Goal: Book appointment/travel/reservation

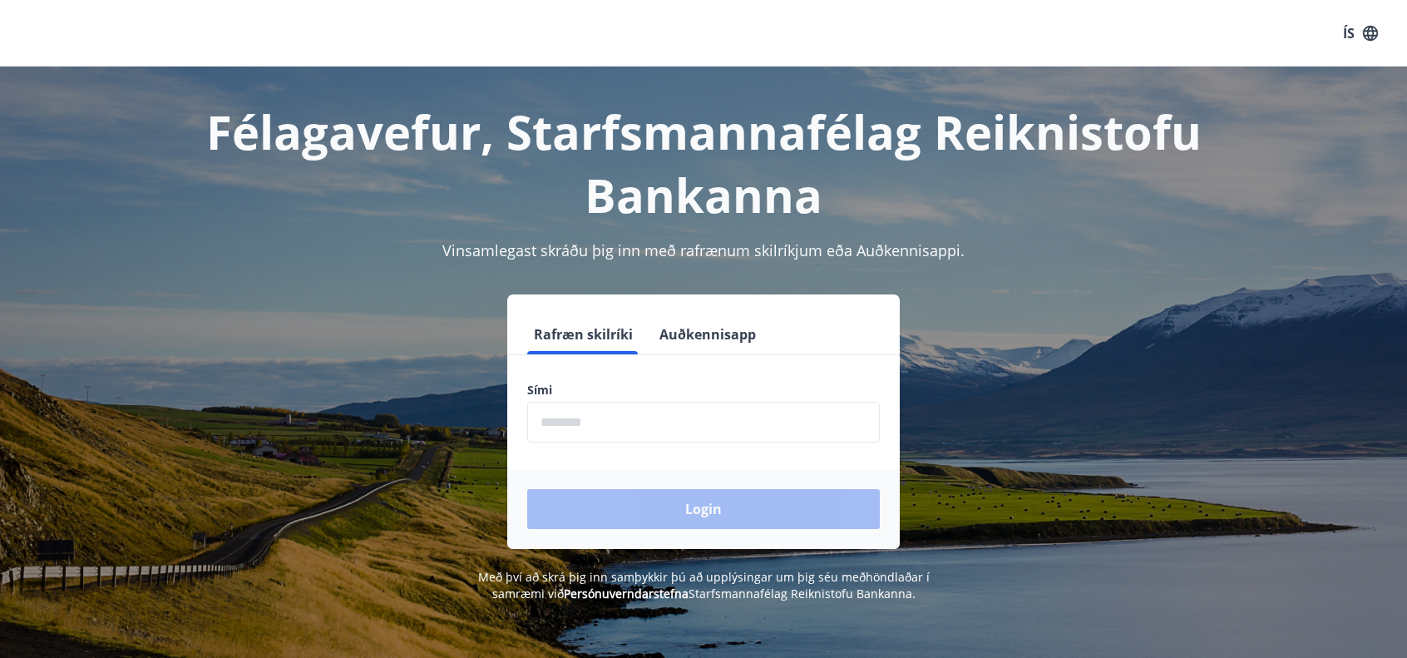
click at [740, 436] on input "phone" at bounding box center [703, 422] width 352 height 41
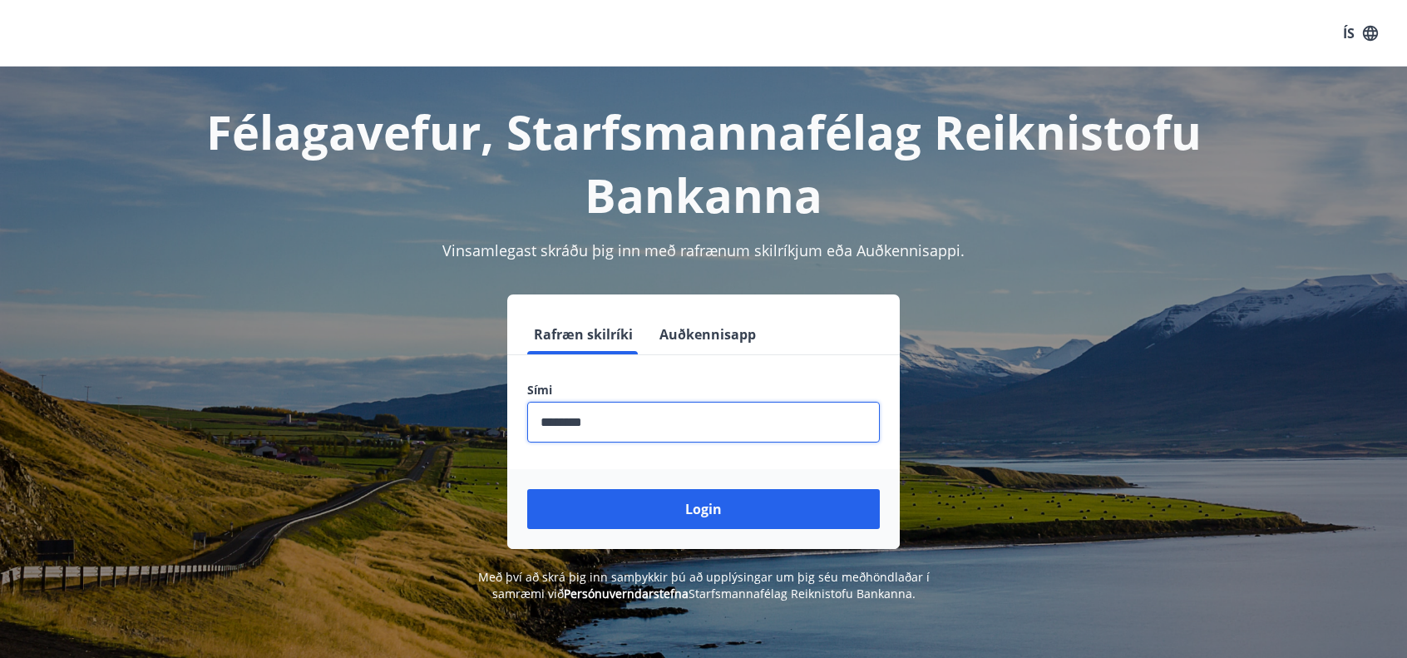
type input "********"
click at [527, 489] on button "Login" at bounding box center [703, 509] width 352 height 40
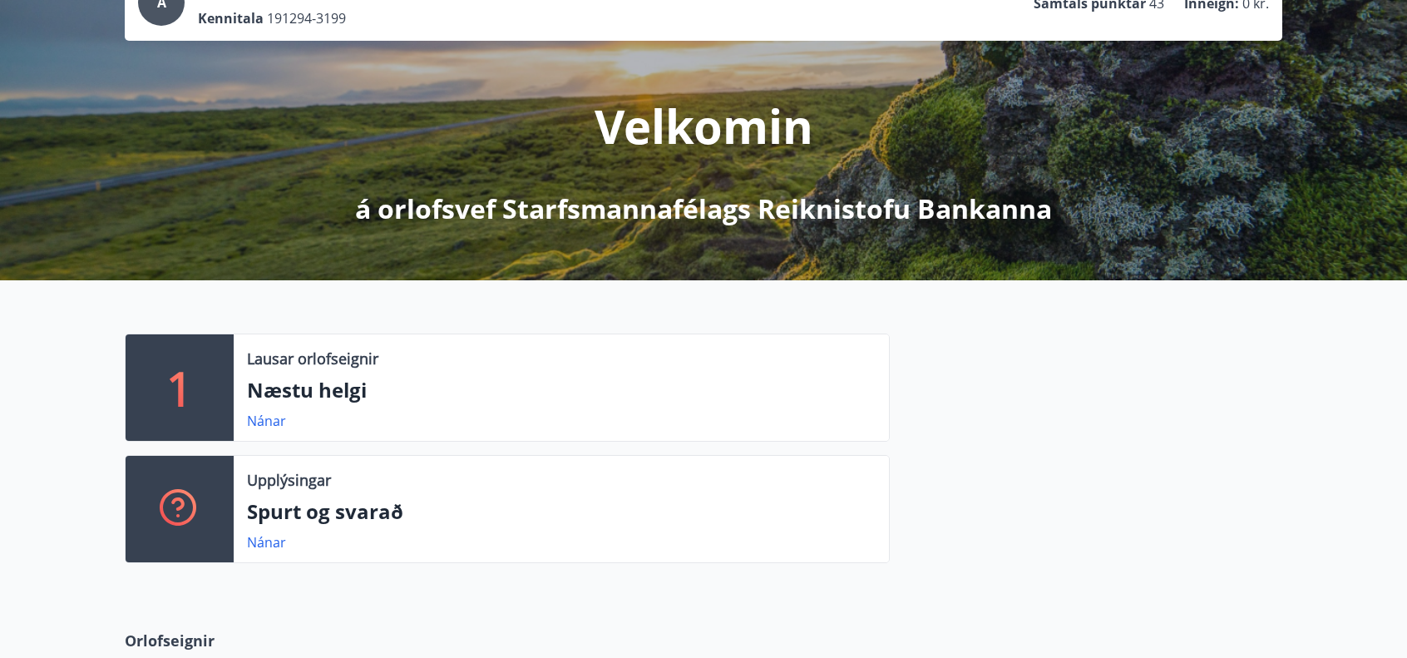
scroll to position [166, 0]
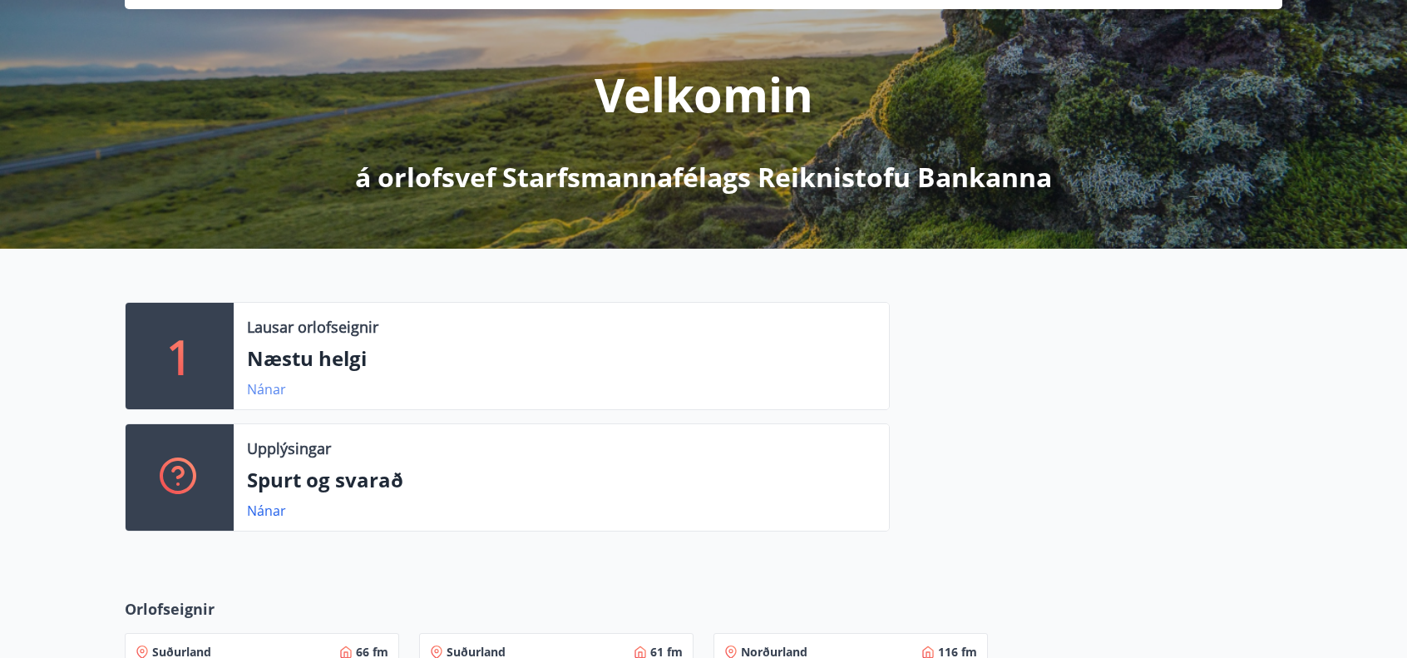
click at [261, 387] on link "Nánar" at bounding box center [266, 389] width 39 height 18
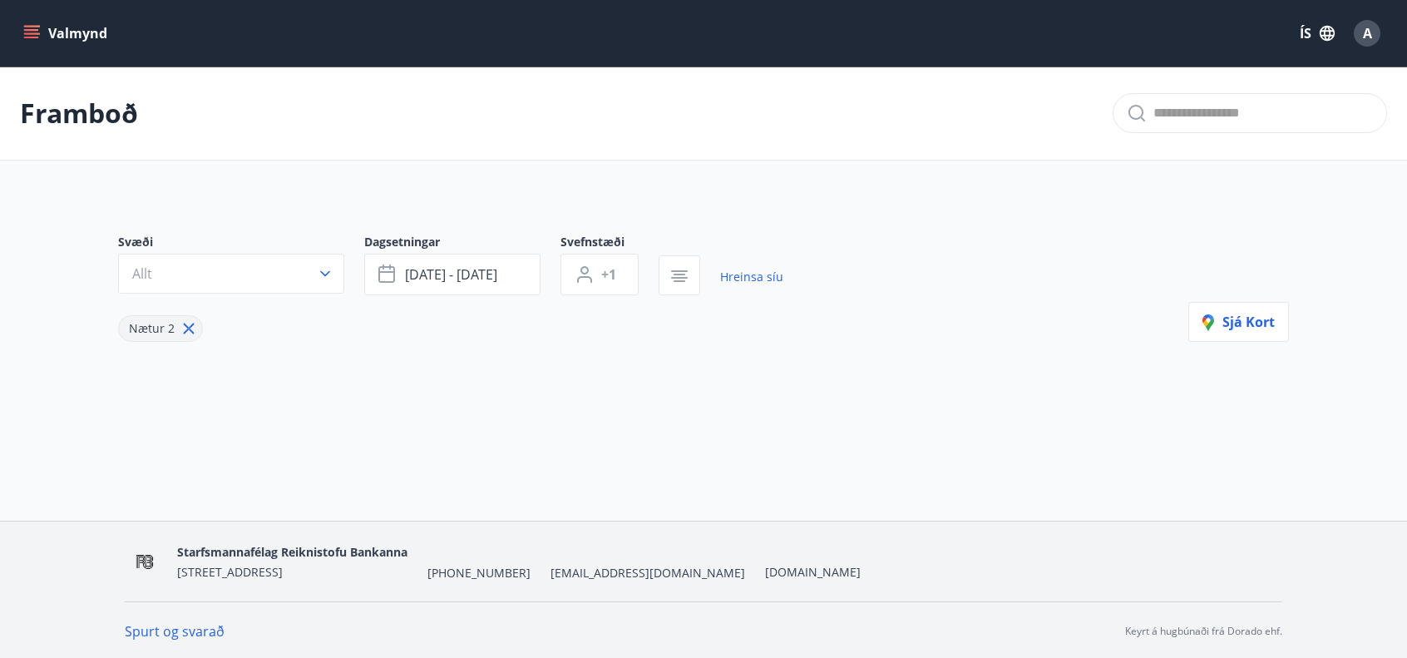
type input "*"
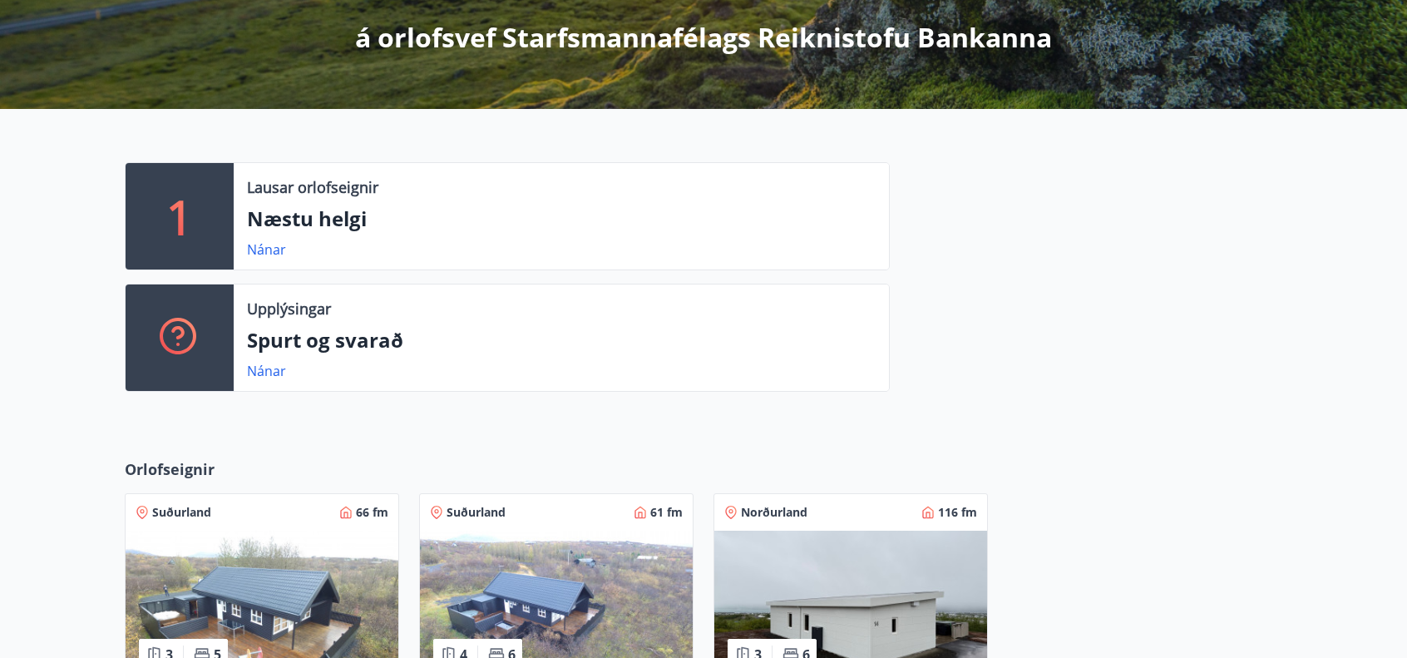
scroll to position [499, 0]
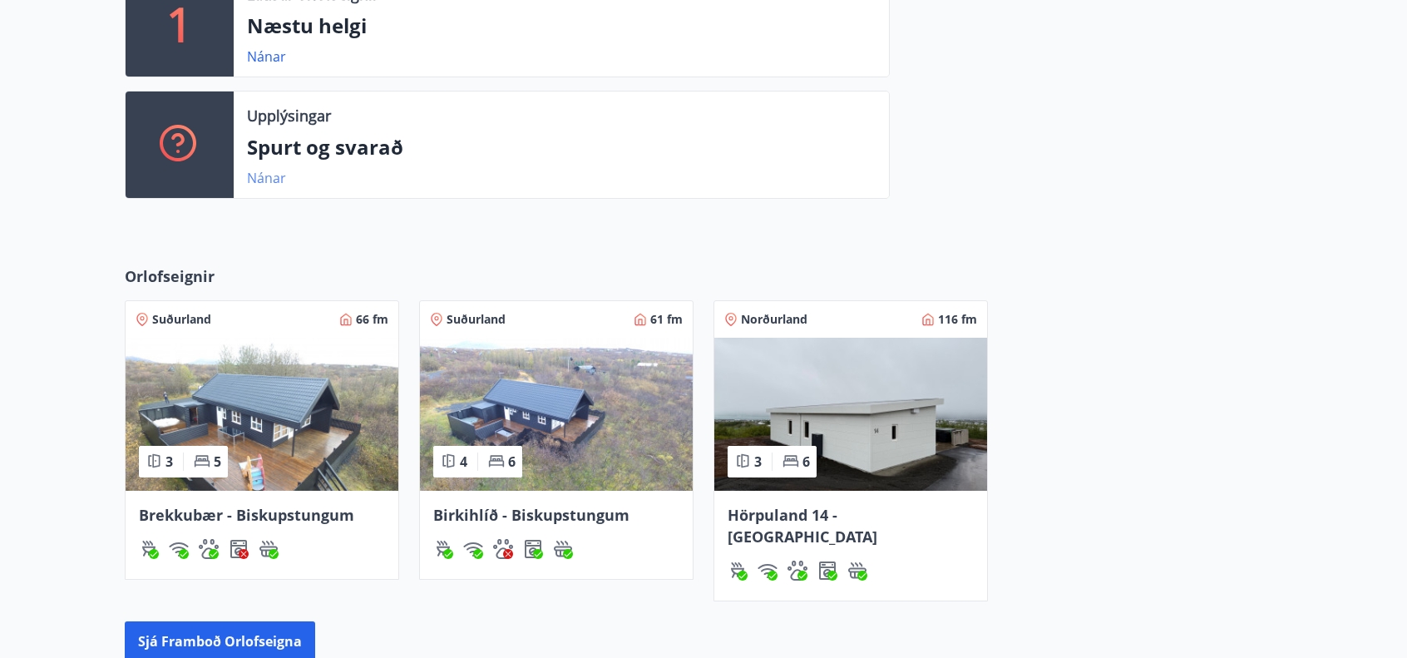
click at [267, 177] on link "Nánar" at bounding box center [266, 178] width 39 height 18
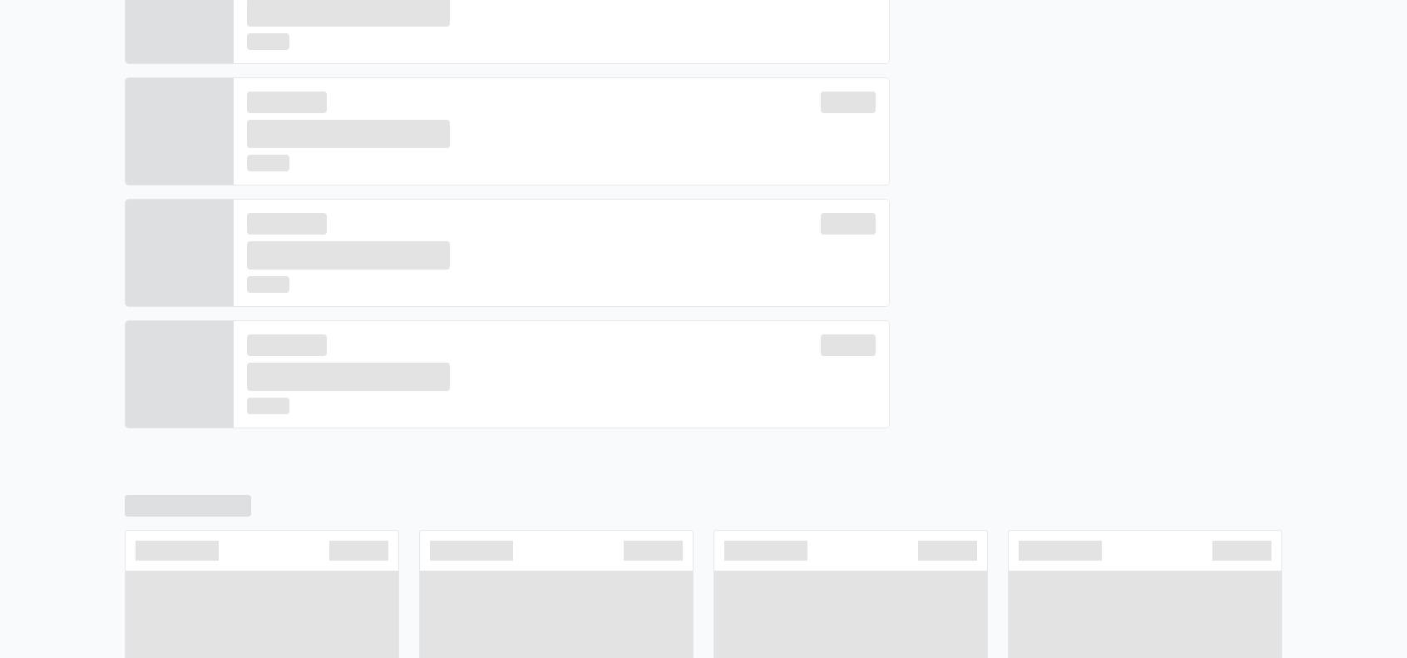
scroll to position [512, 0]
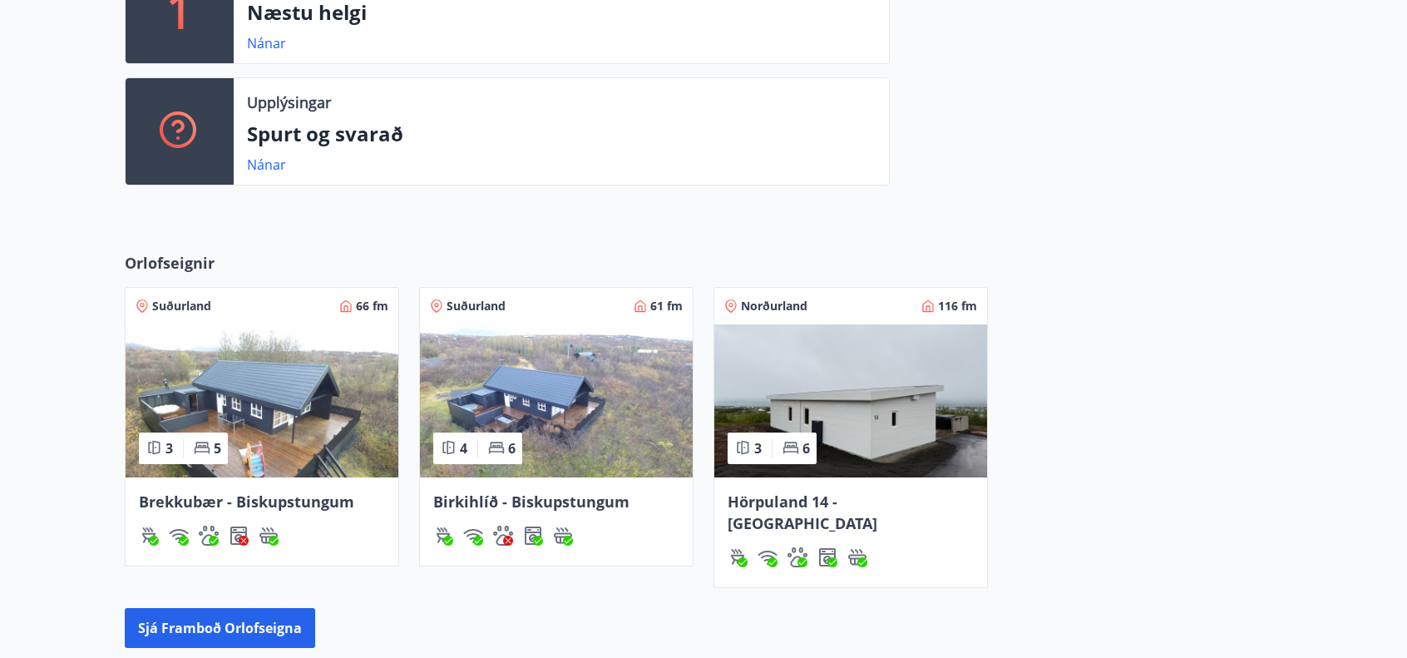
click at [795, 489] on div "Hörpuland 14 - [GEOGRAPHIC_DATA]" at bounding box center [850, 532] width 273 height 110
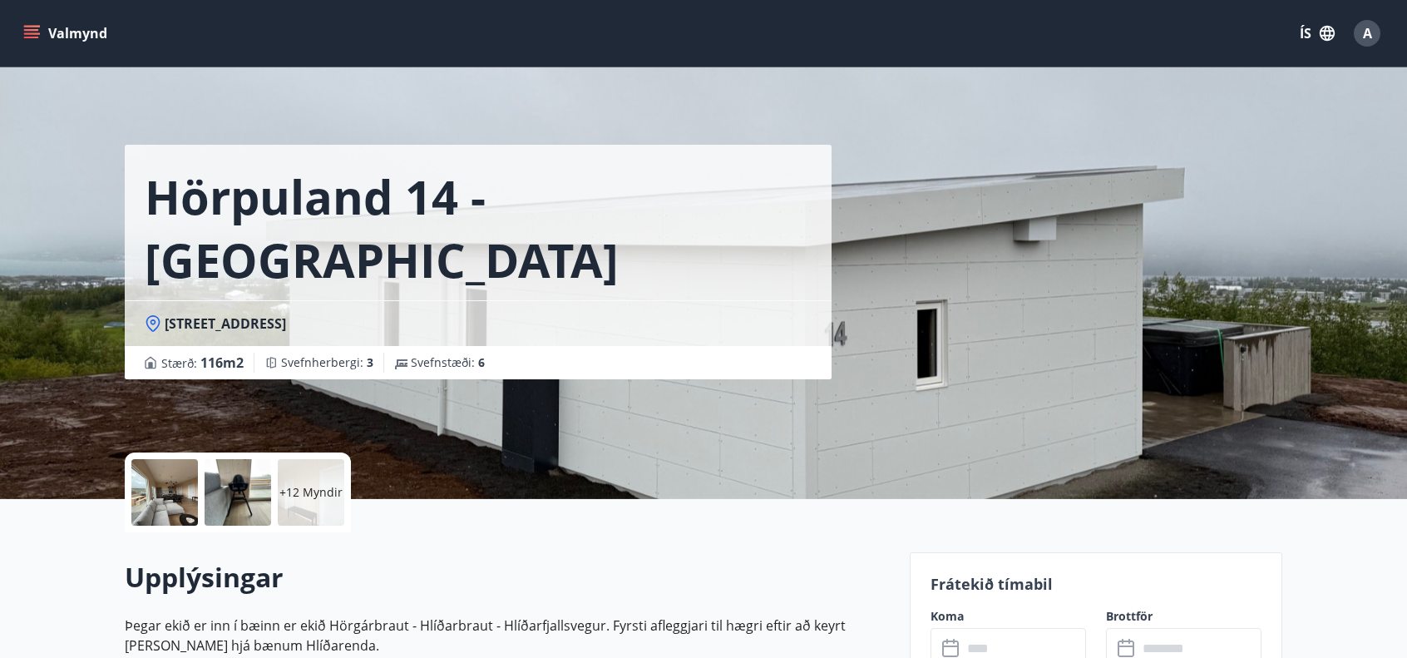
click at [175, 491] on div at bounding box center [164, 492] width 67 height 67
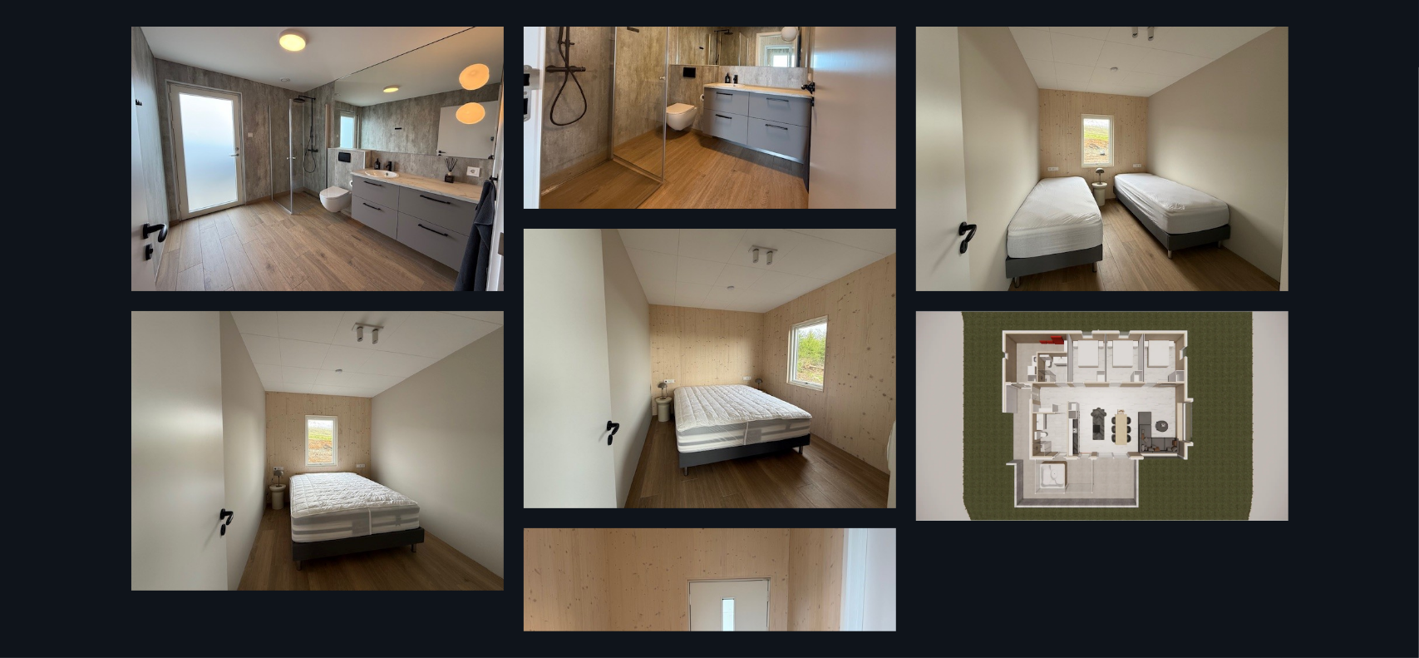
scroll to position [1377, 0]
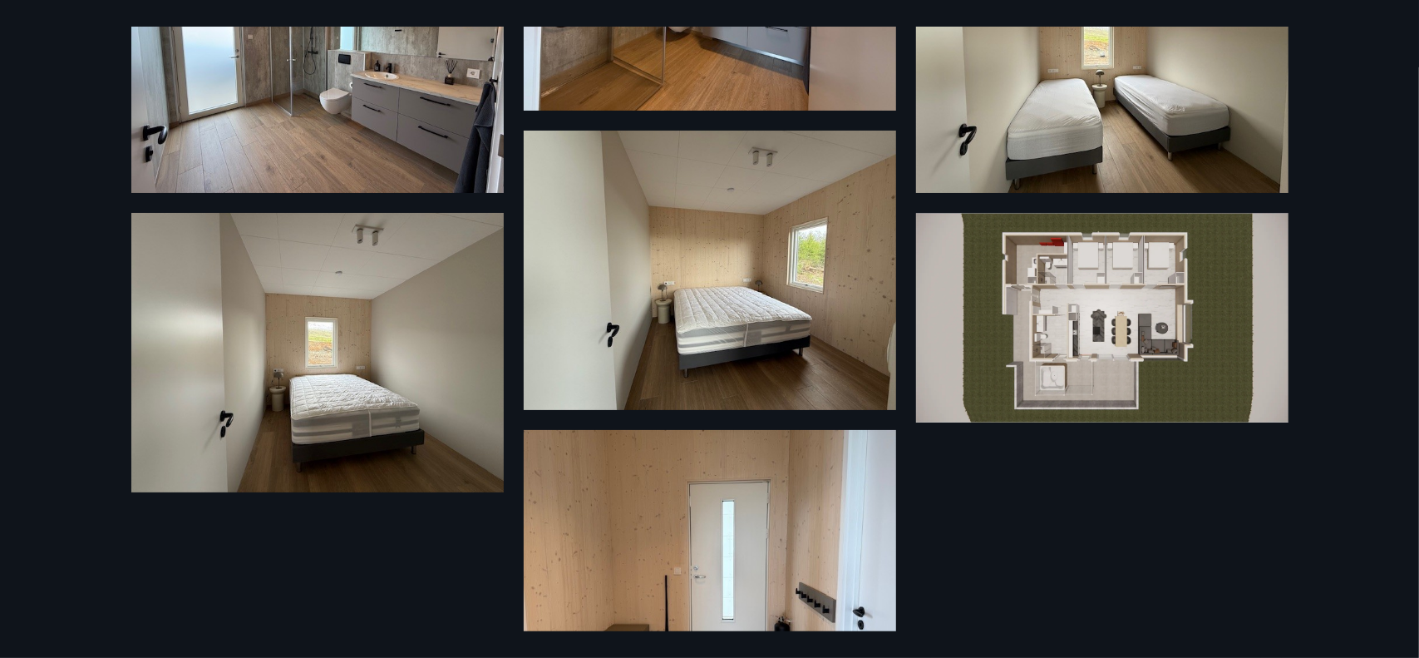
click at [1215, 347] on img at bounding box center [1102, 318] width 372 height 210
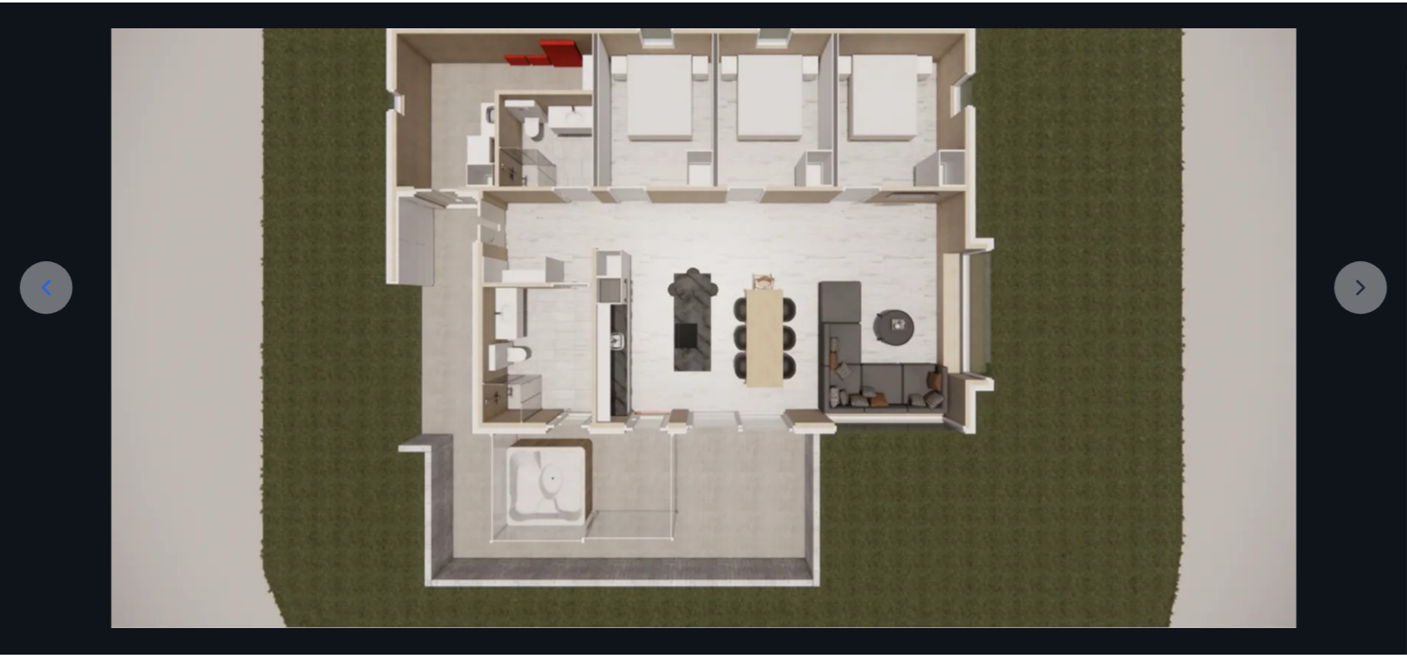
scroll to position [0, 0]
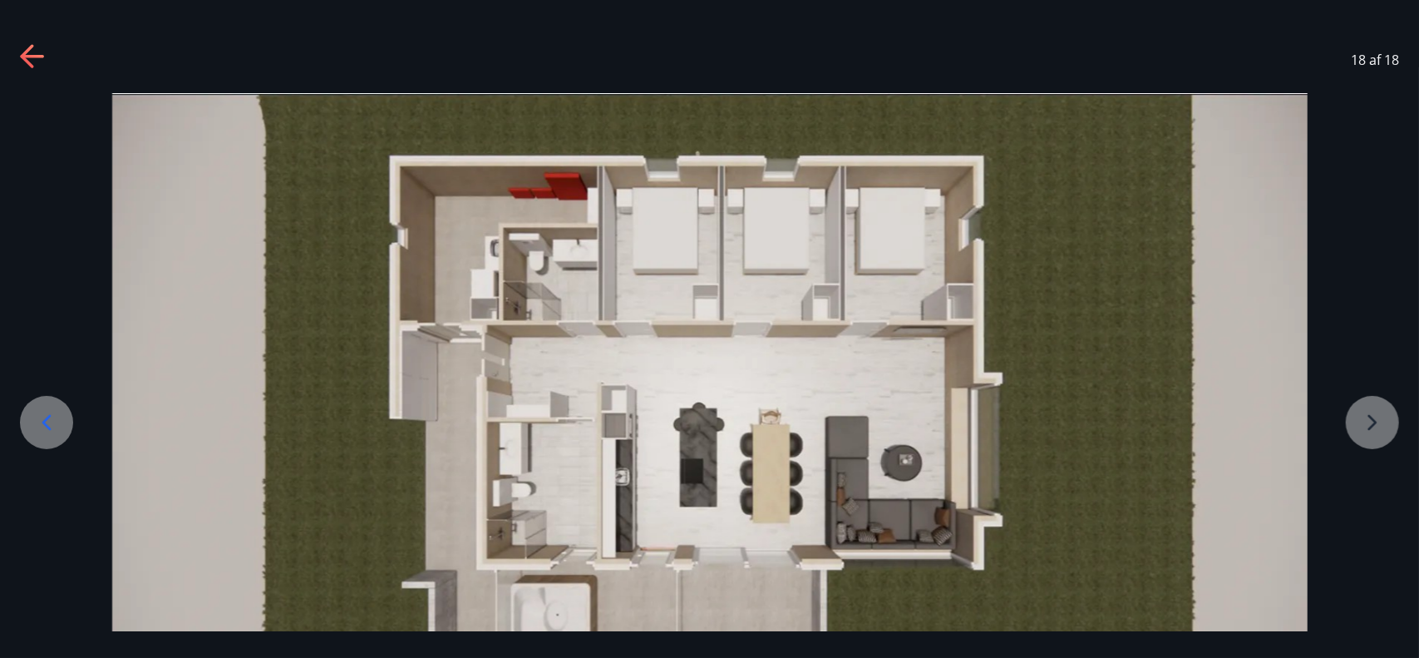
click at [38, 56] on icon at bounding box center [31, 56] width 23 height 3
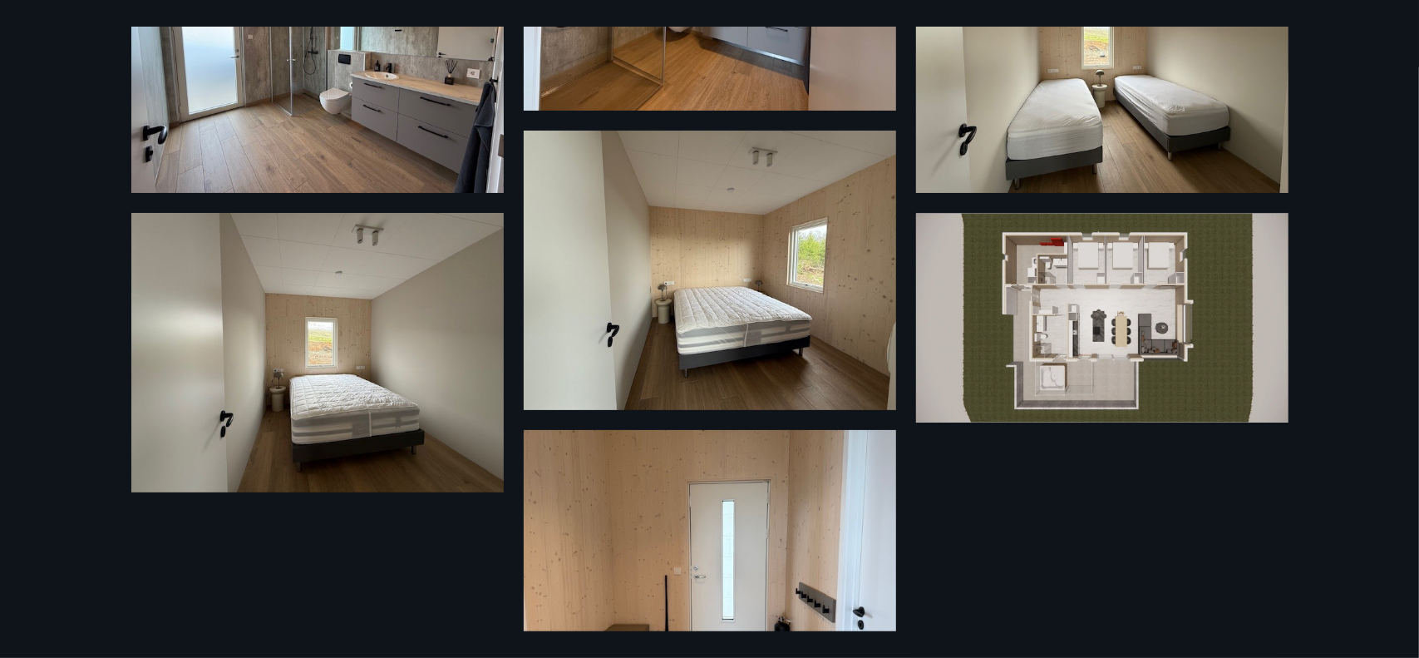
click at [48, 41] on div "18 Myndir" at bounding box center [709, 329] width 1419 height 658
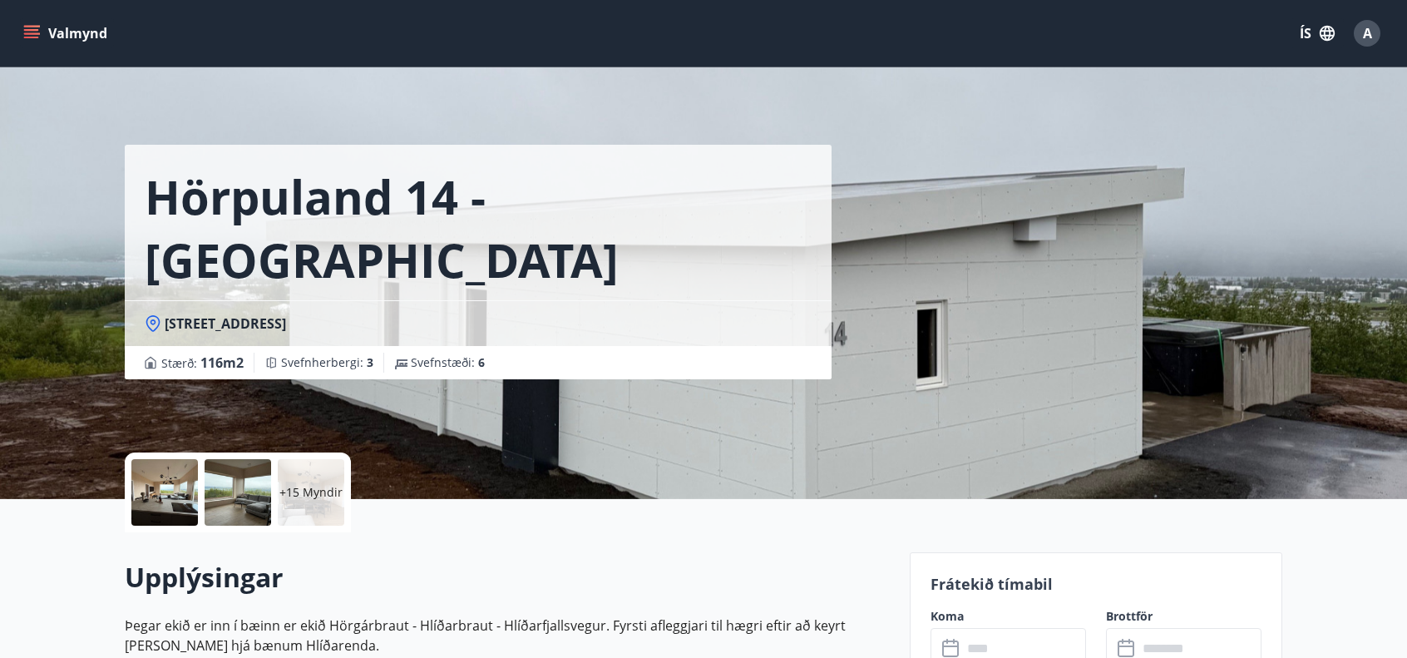
scroll to position [512, 0]
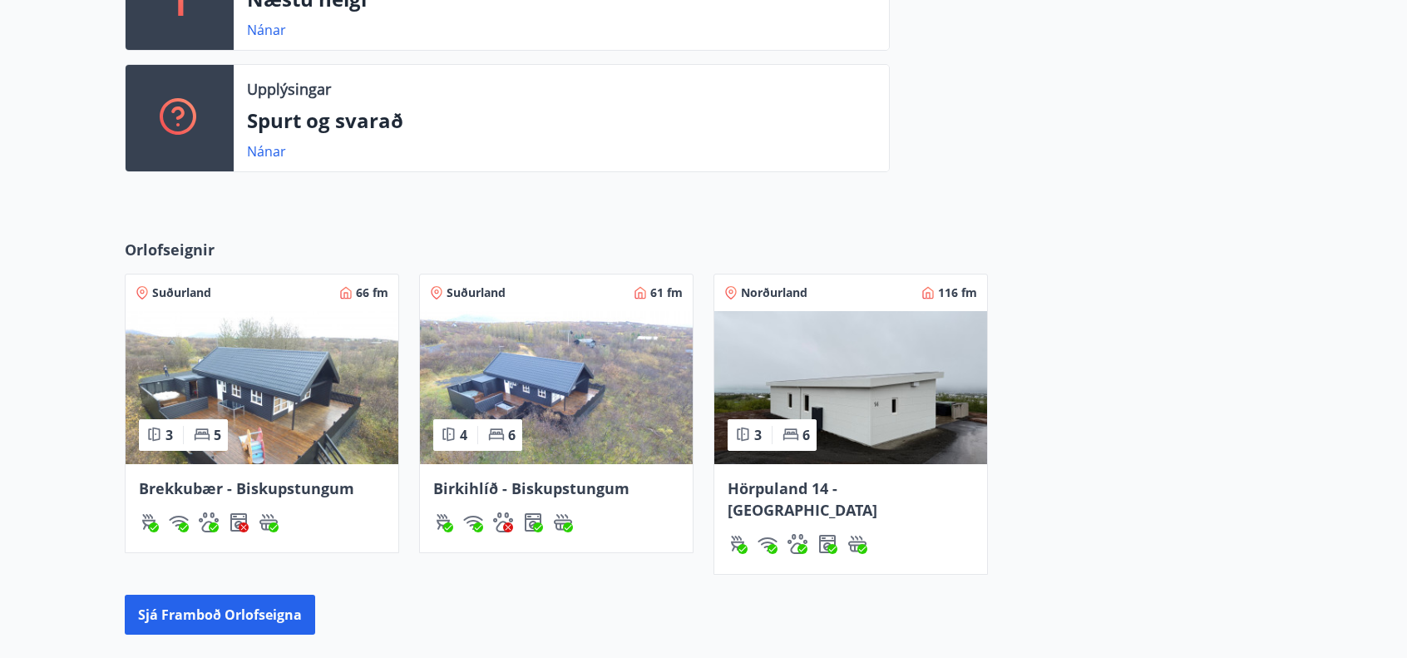
click at [573, 386] on img at bounding box center [556, 387] width 273 height 153
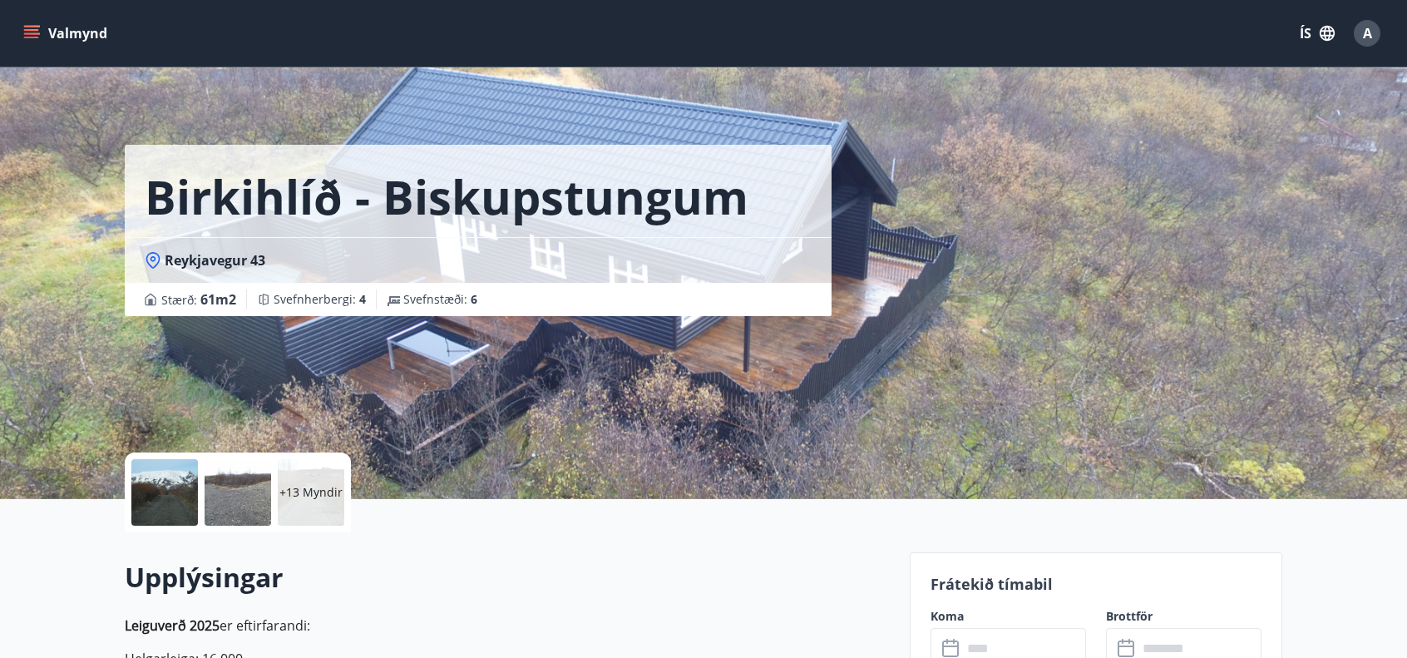
click at [105, 496] on div "Birkihlíð - Biskupstungum Reykjavegur 43 Stærð : 61 m2 [GEOGRAPHIC_DATA] : 4 Sv…" at bounding box center [703, 249] width 1197 height 499
click at [170, 486] on div at bounding box center [164, 492] width 67 height 67
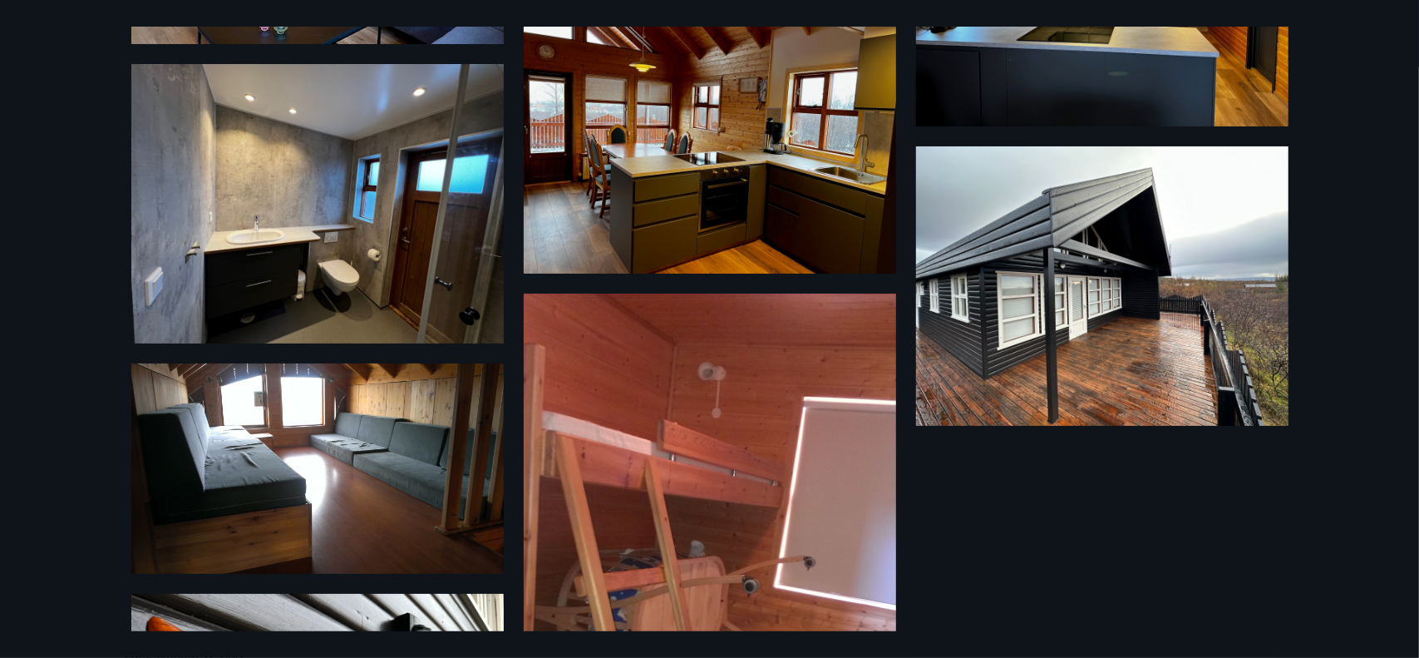
scroll to position [1438, 0]
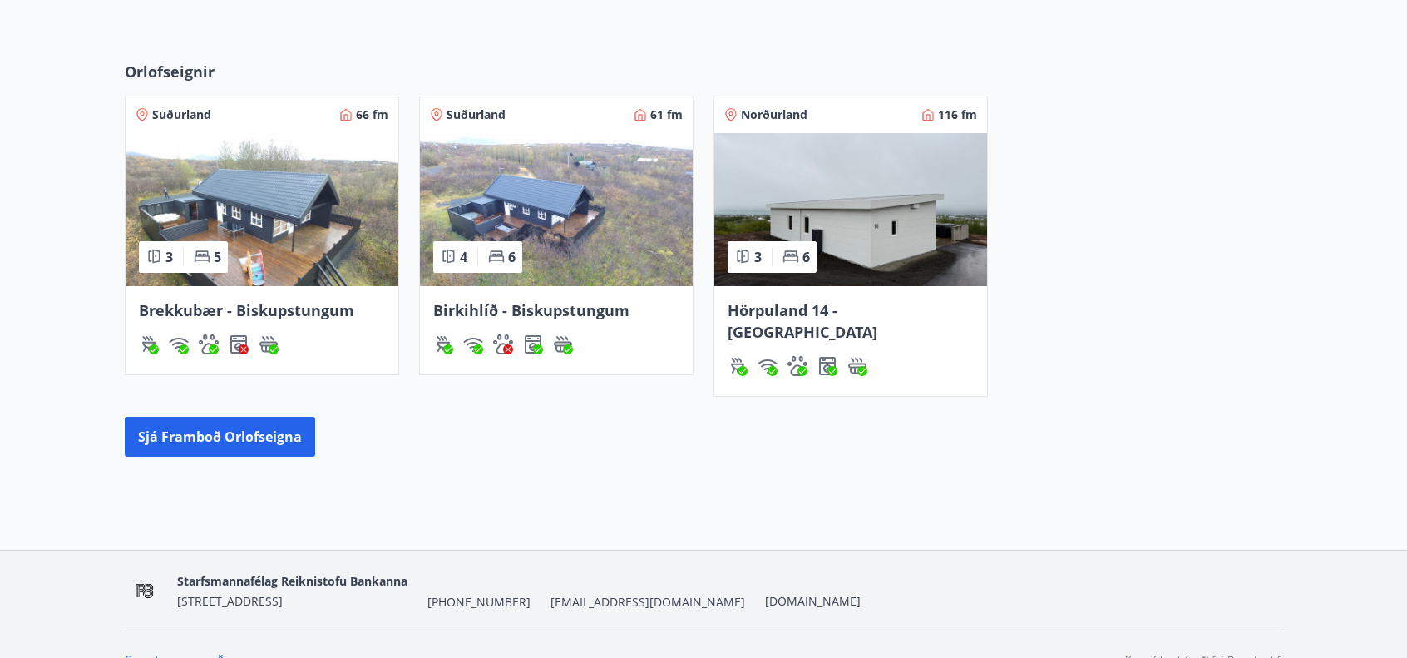
scroll to position [705, 0]
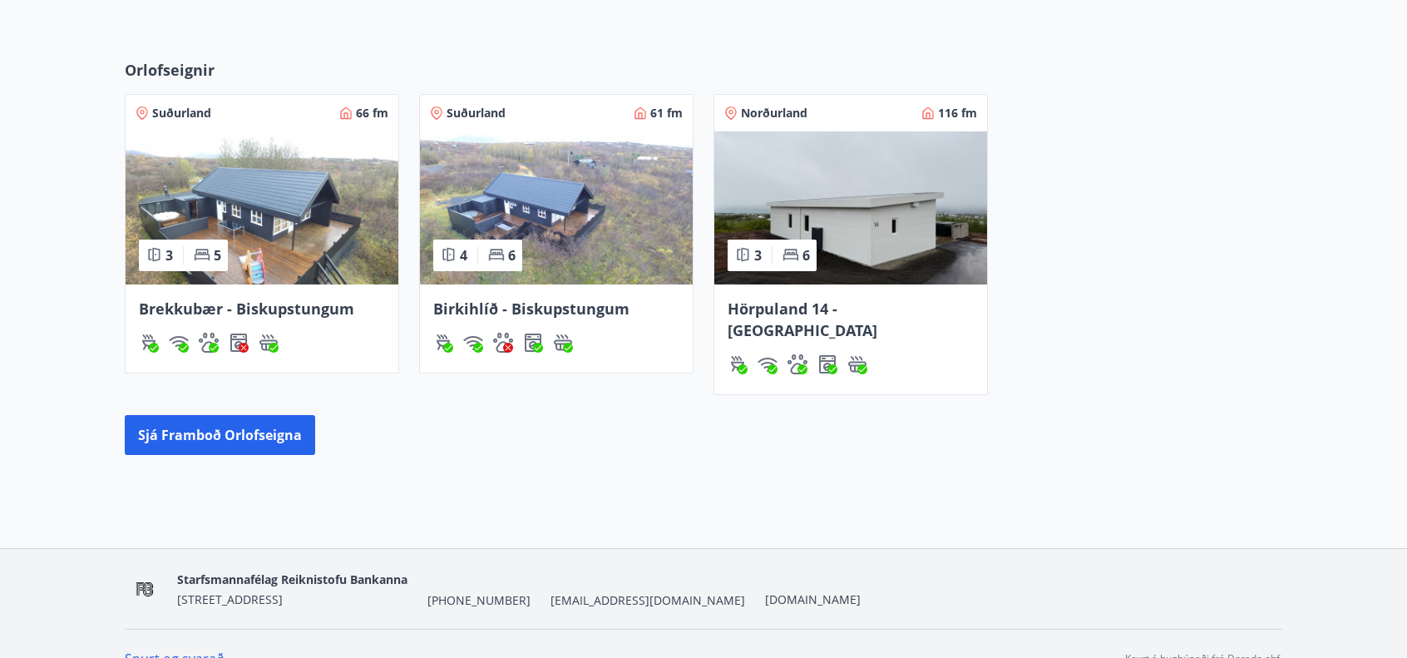
click at [518, 211] on img at bounding box center [556, 207] width 273 height 153
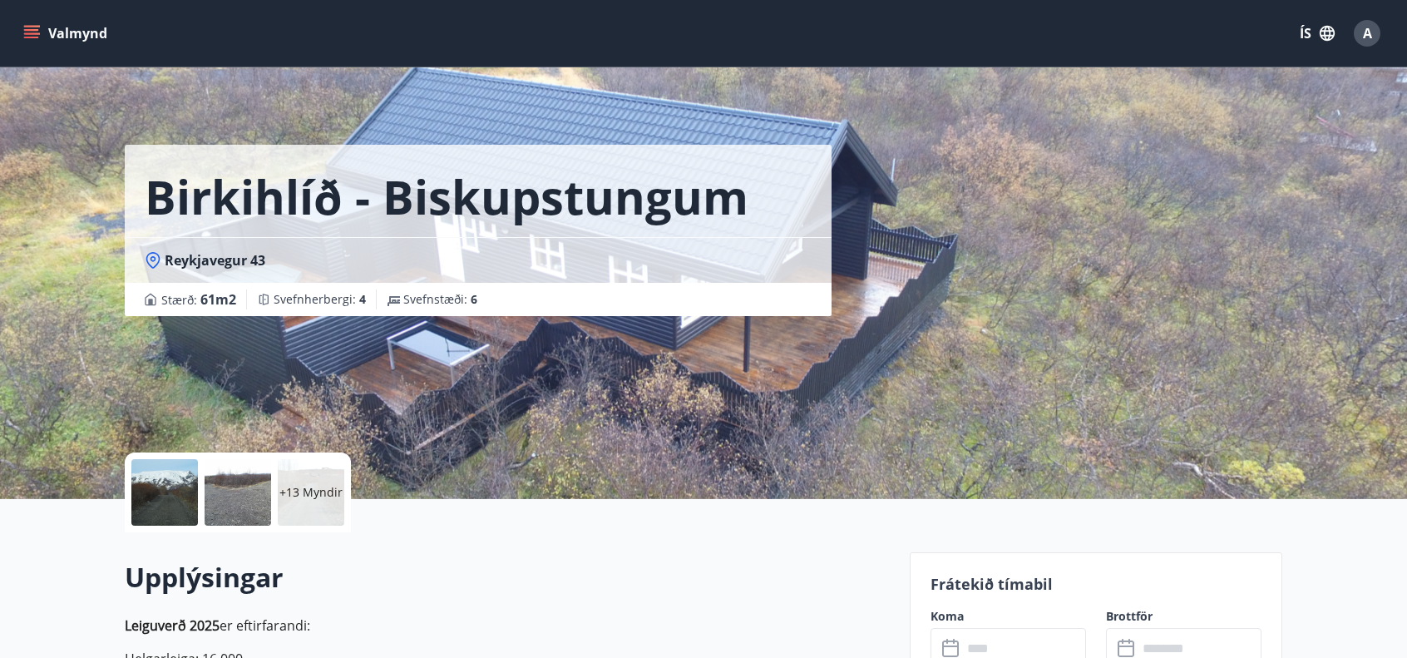
click at [28, 25] on icon "menu" at bounding box center [31, 33] width 17 height 17
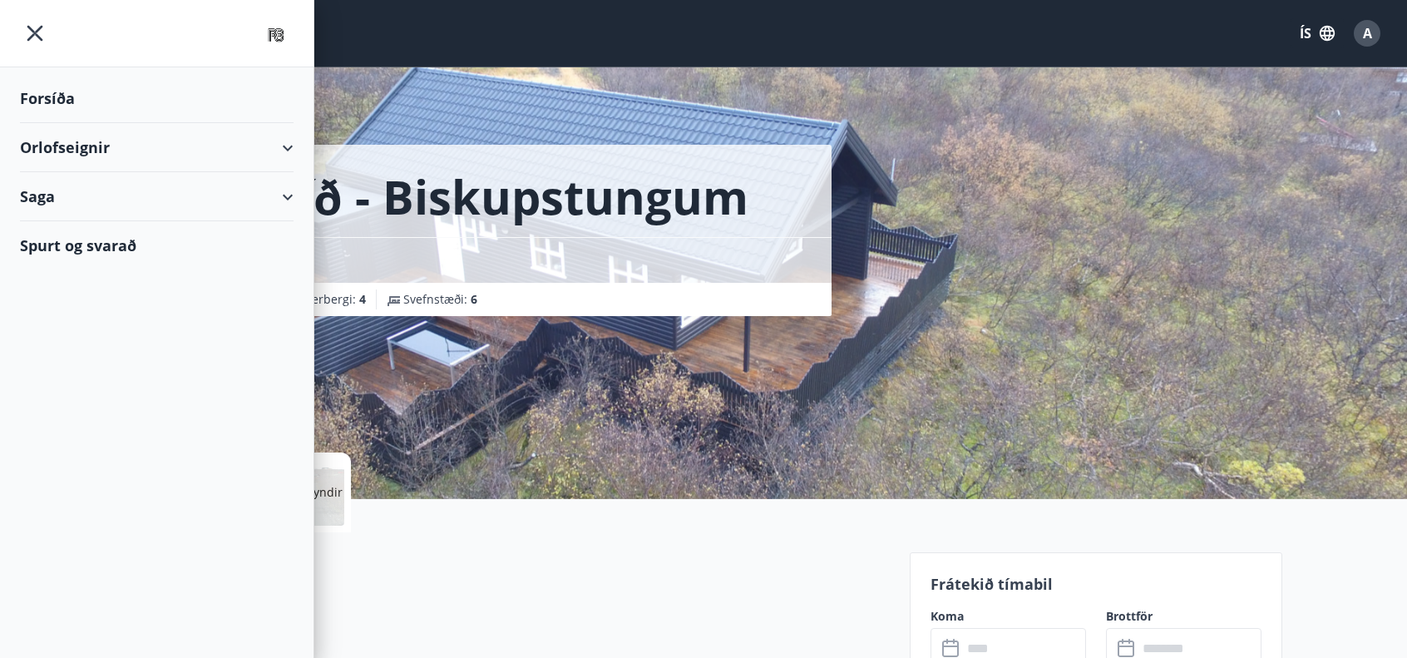
click at [166, 147] on div "Orlofseignir" at bounding box center [157, 147] width 274 height 49
click at [88, 197] on div "Framboð" at bounding box center [156, 189] width 247 height 35
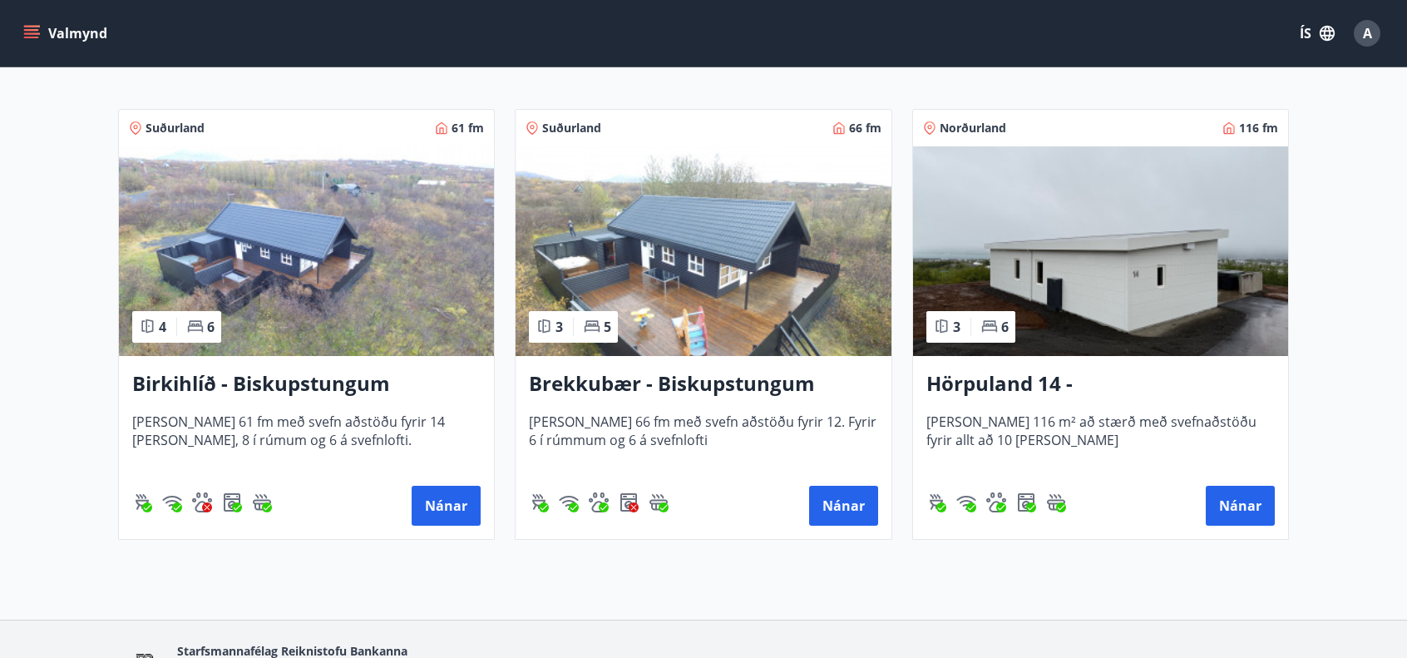
scroll to position [372, 0]
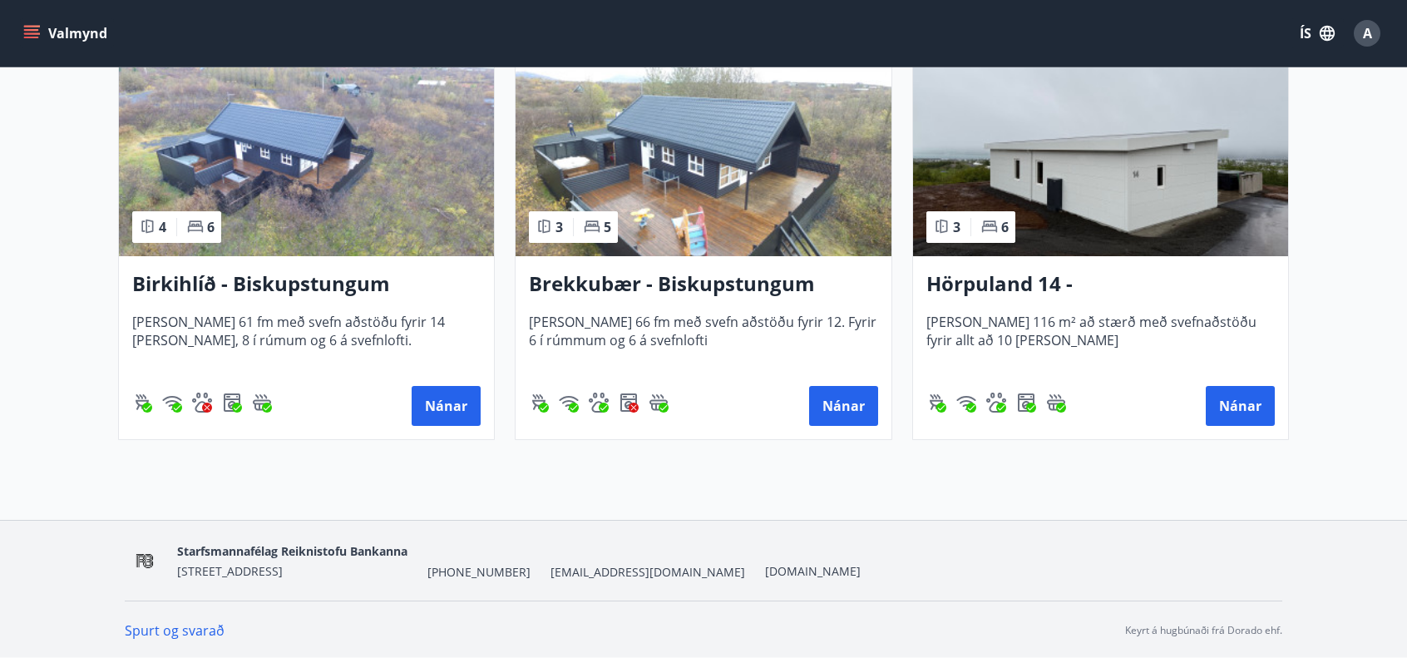
click at [32, 32] on icon "menu" at bounding box center [31, 33] width 17 height 17
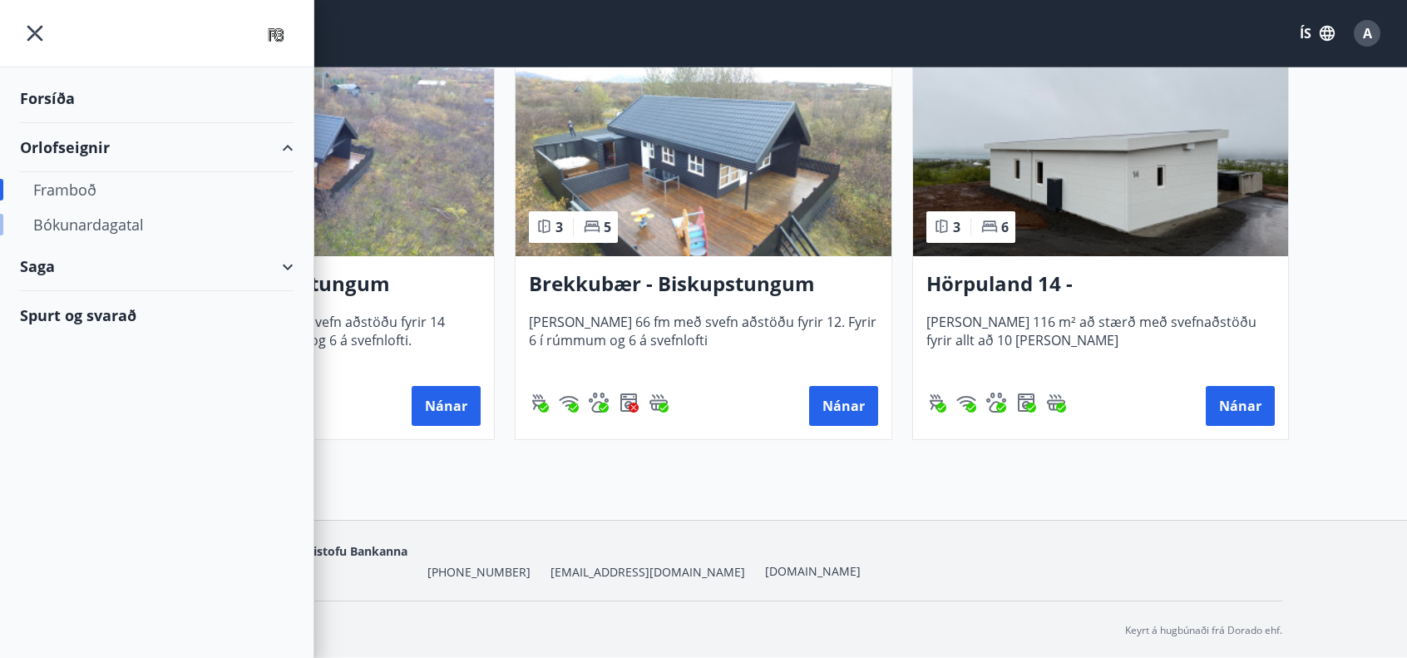
click at [104, 219] on div "Bókunardagatal" at bounding box center [156, 224] width 247 height 35
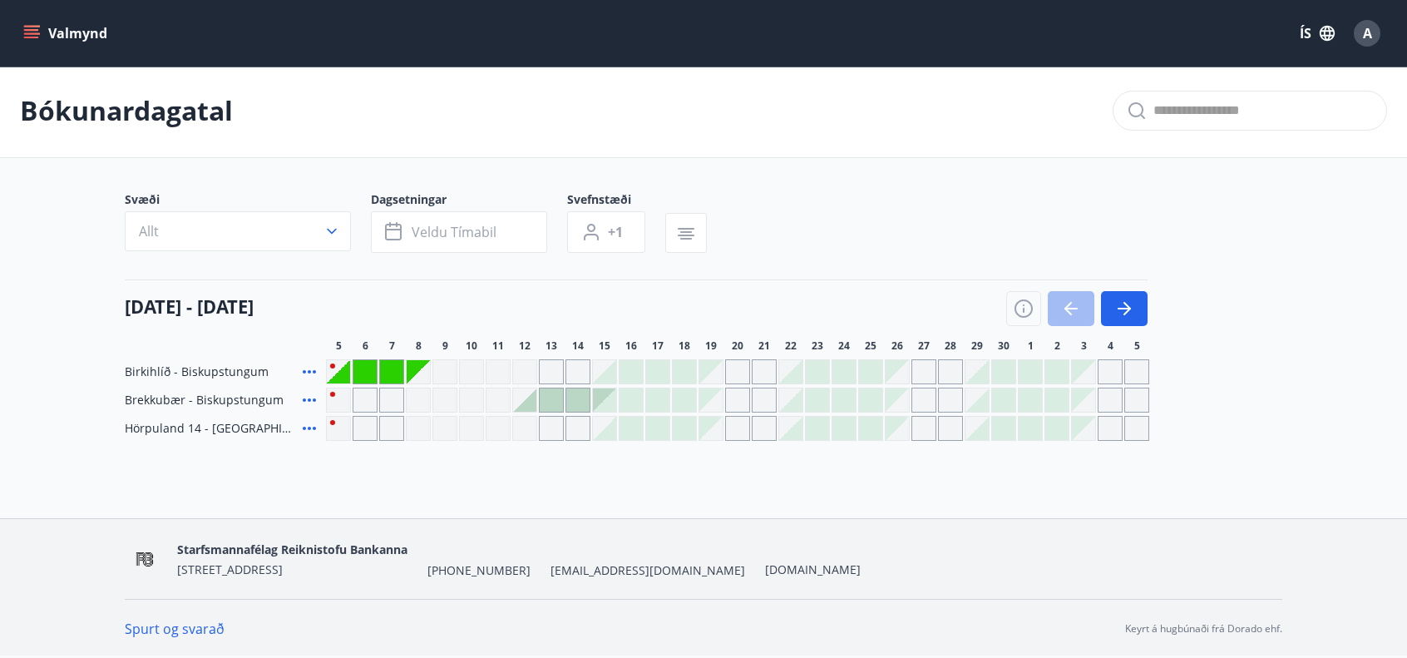
scroll to position [2, 0]
click at [1134, 319] on button "button" at bounding box center [1124, 309] width 47 height 35
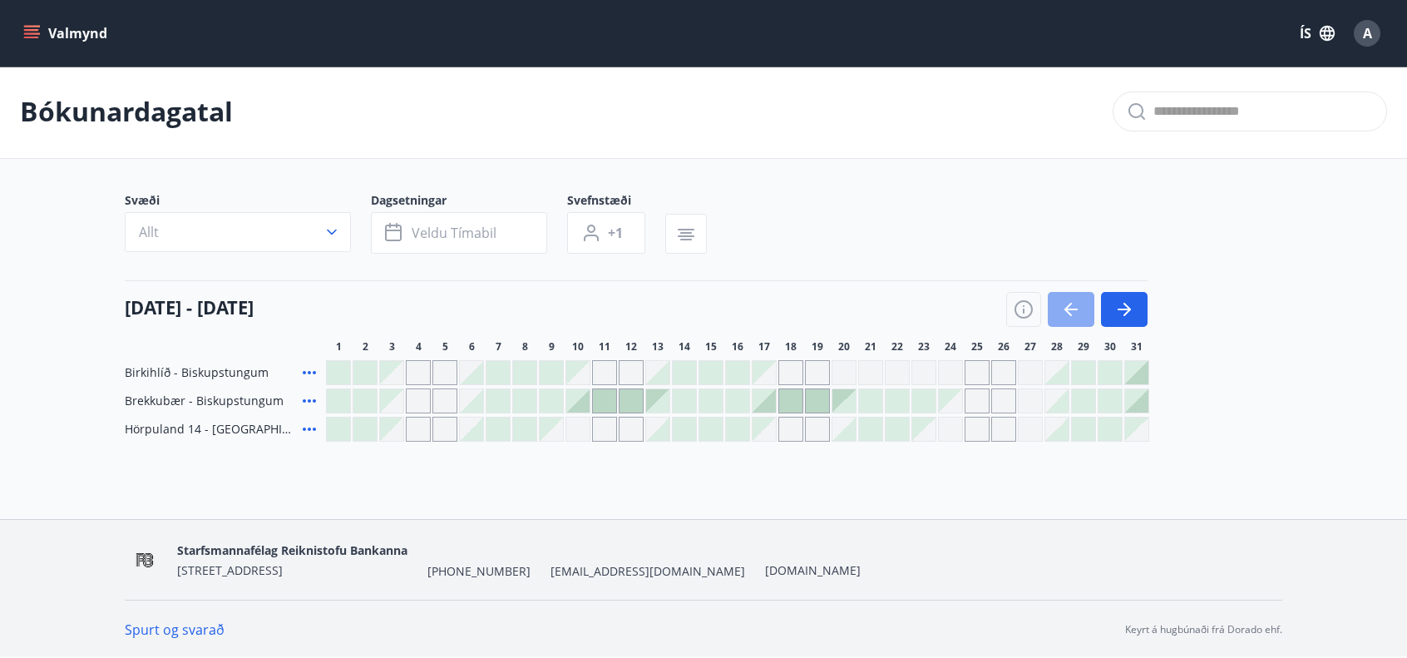
click at [1075, 313] on icon "button" at bounding box center [1071, 309] width 20 height 20
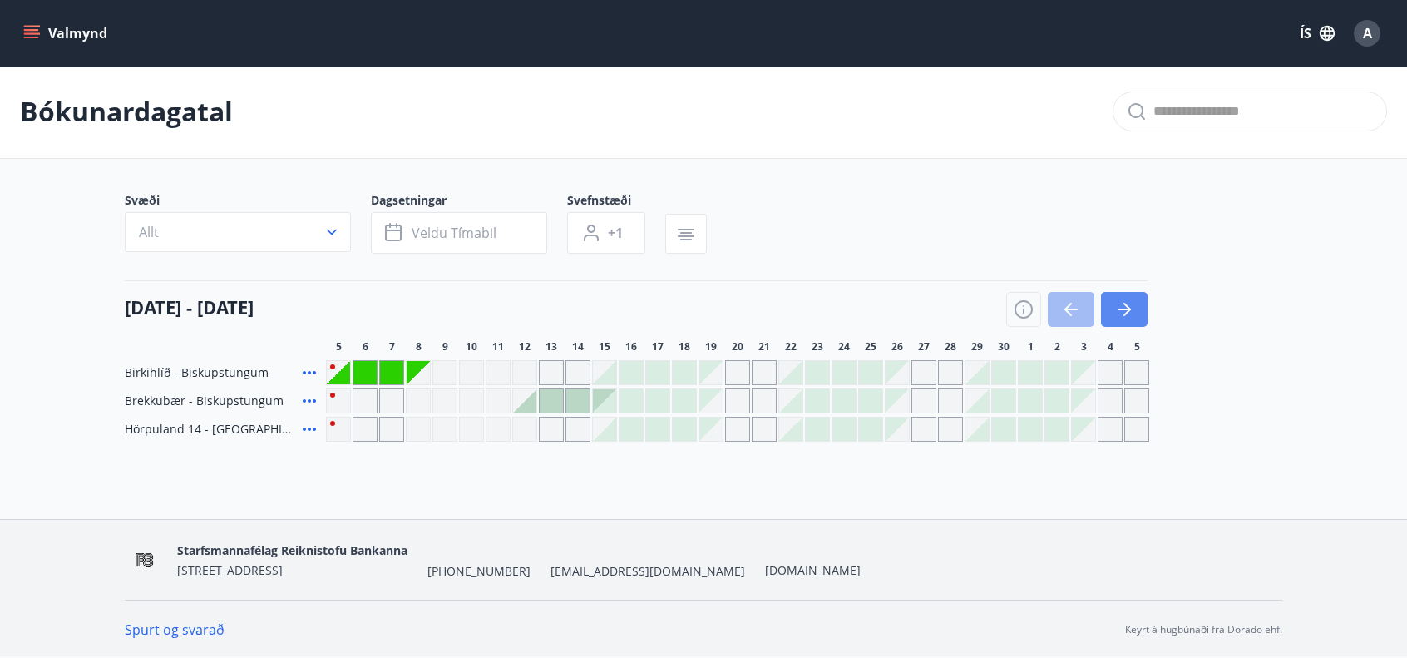
click at [1117, 299] on icon "button" at bounding box center [1124, 309] width 20 height 20
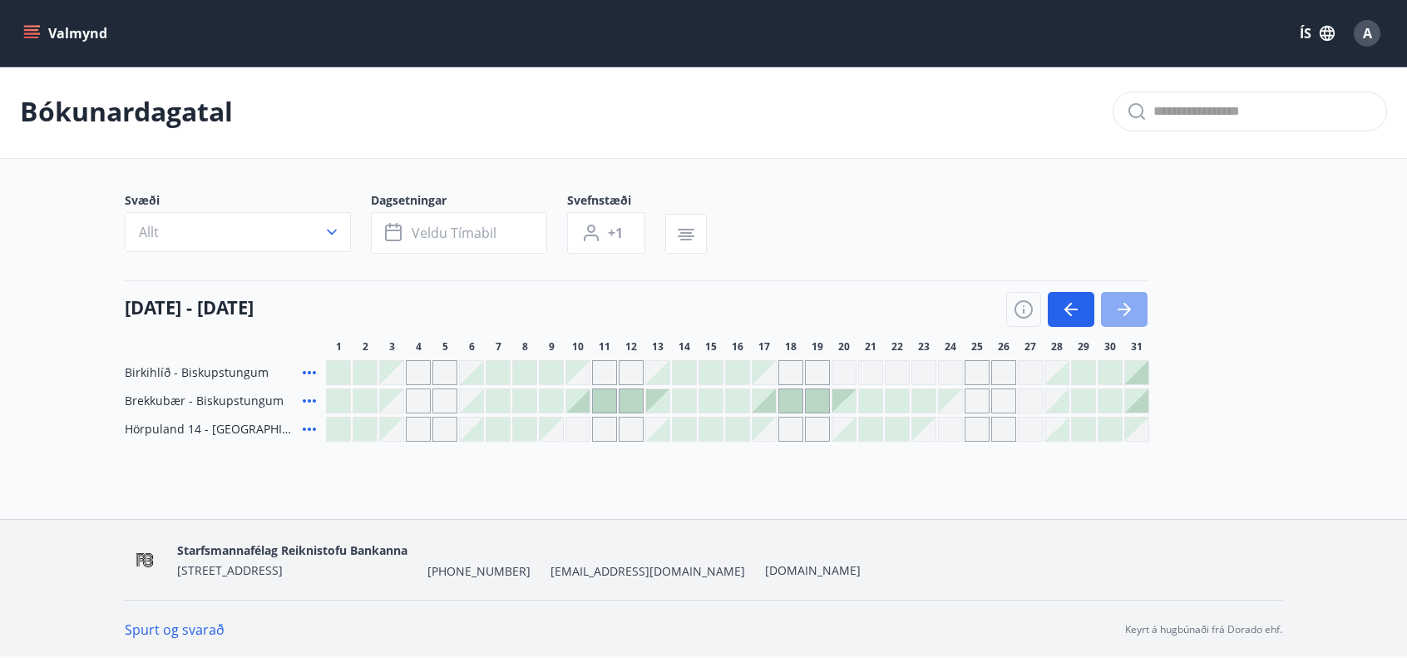
click at [1121, 302] on icon "button" at bounding box center [1124, 309] width 20 height 20
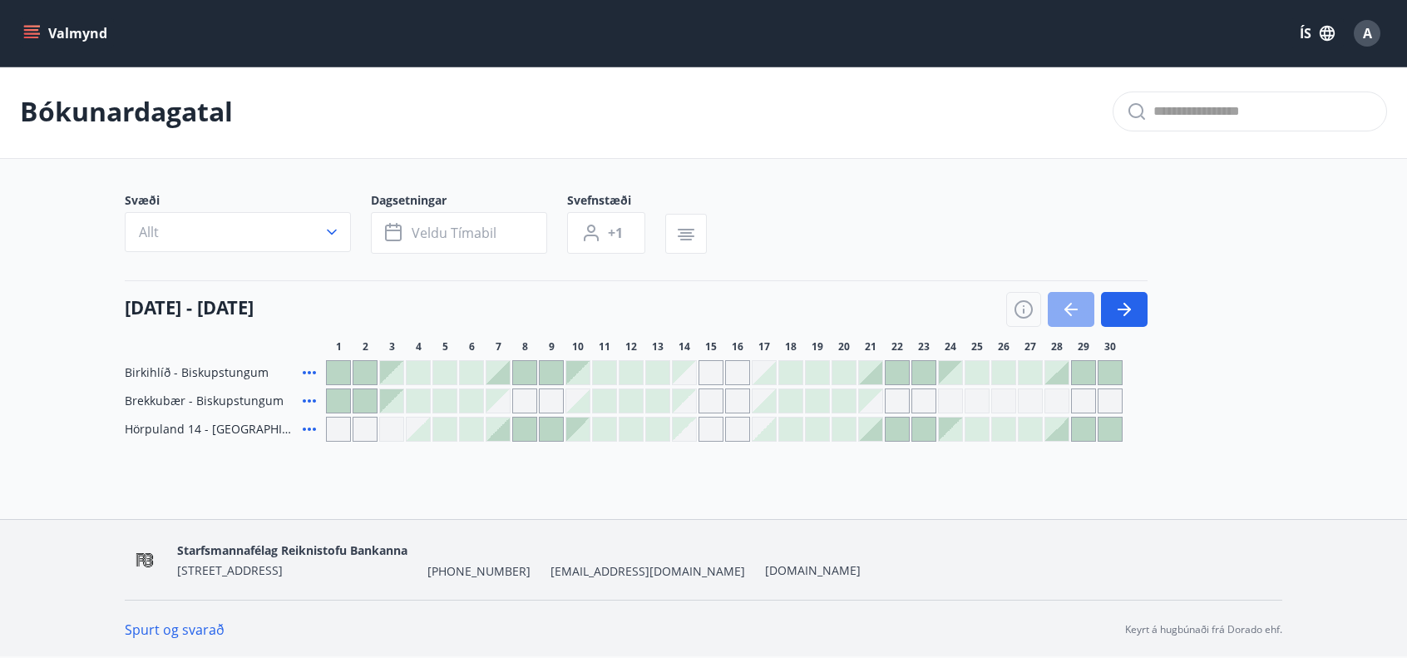
click at [1071, 308] on icon "button" at bounding box center [1070, 309] width 13 height 2
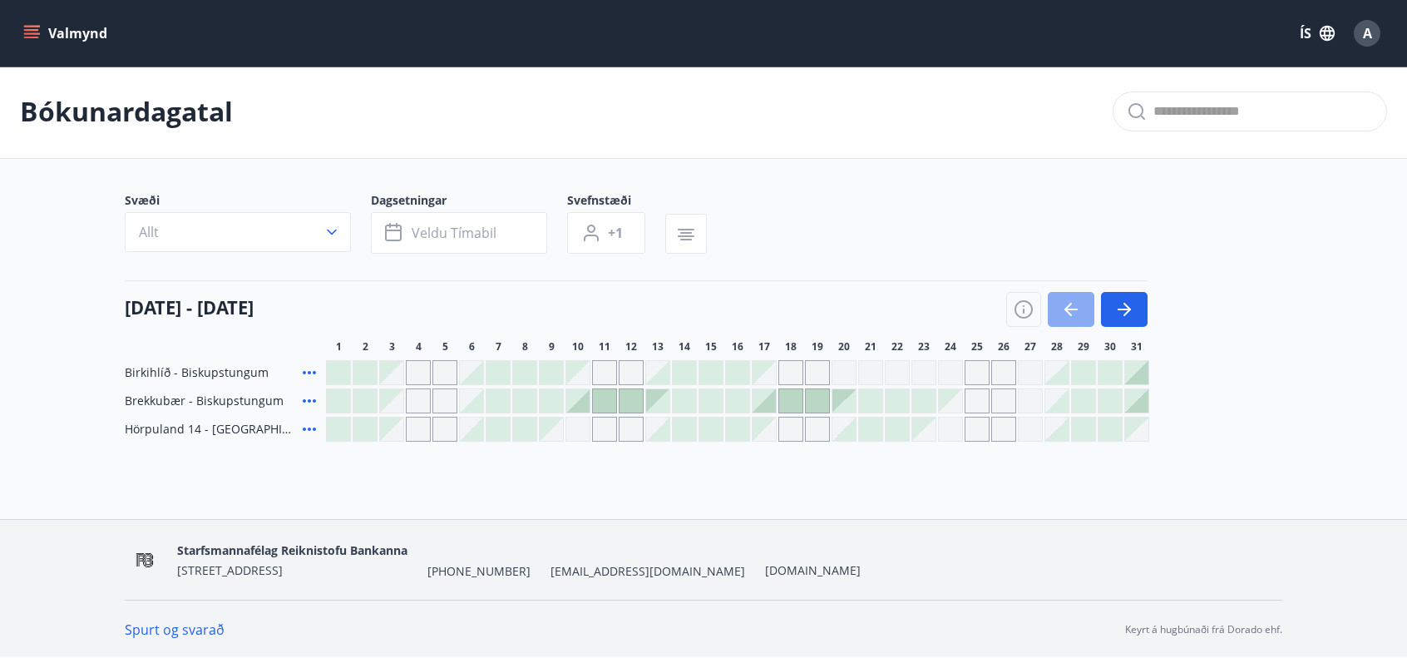
click at [1071, 308] on icon "button" at bounding box center [1070, 309] width 13 height 2
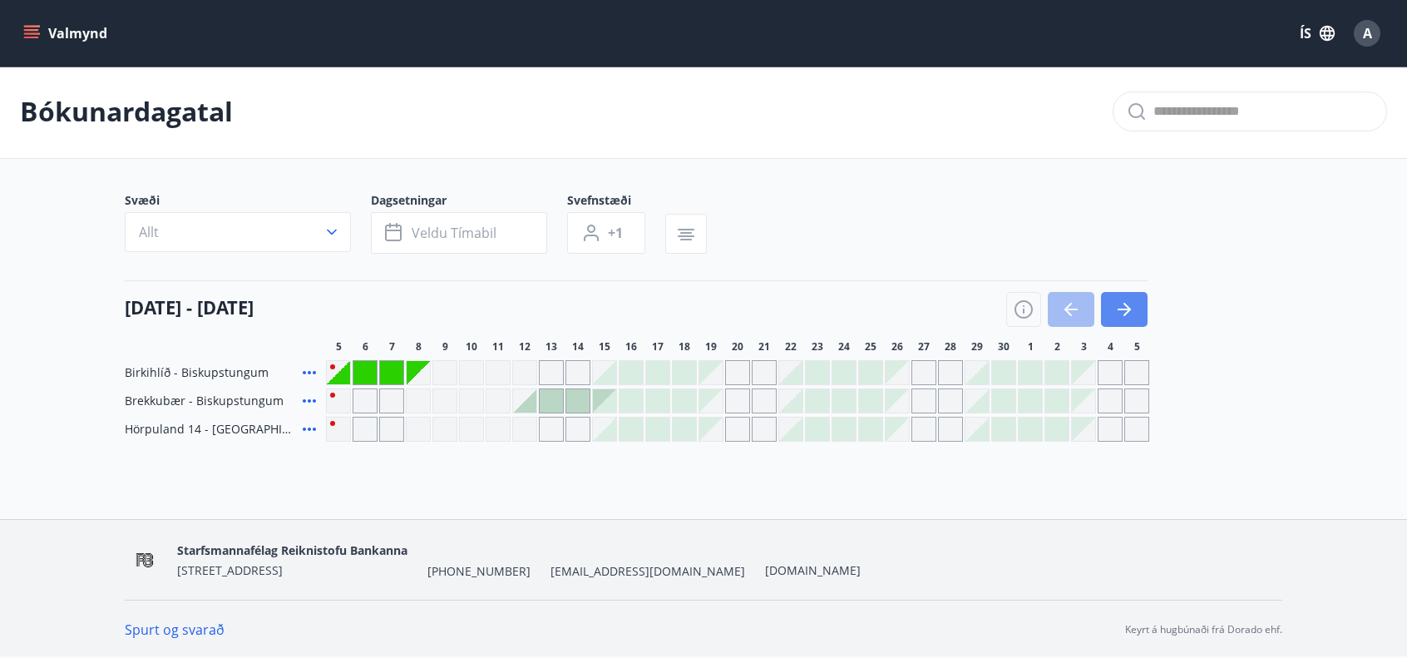
click at [1142, 312] on button "button" at bounding box center [1124, 309] width 47 height 35
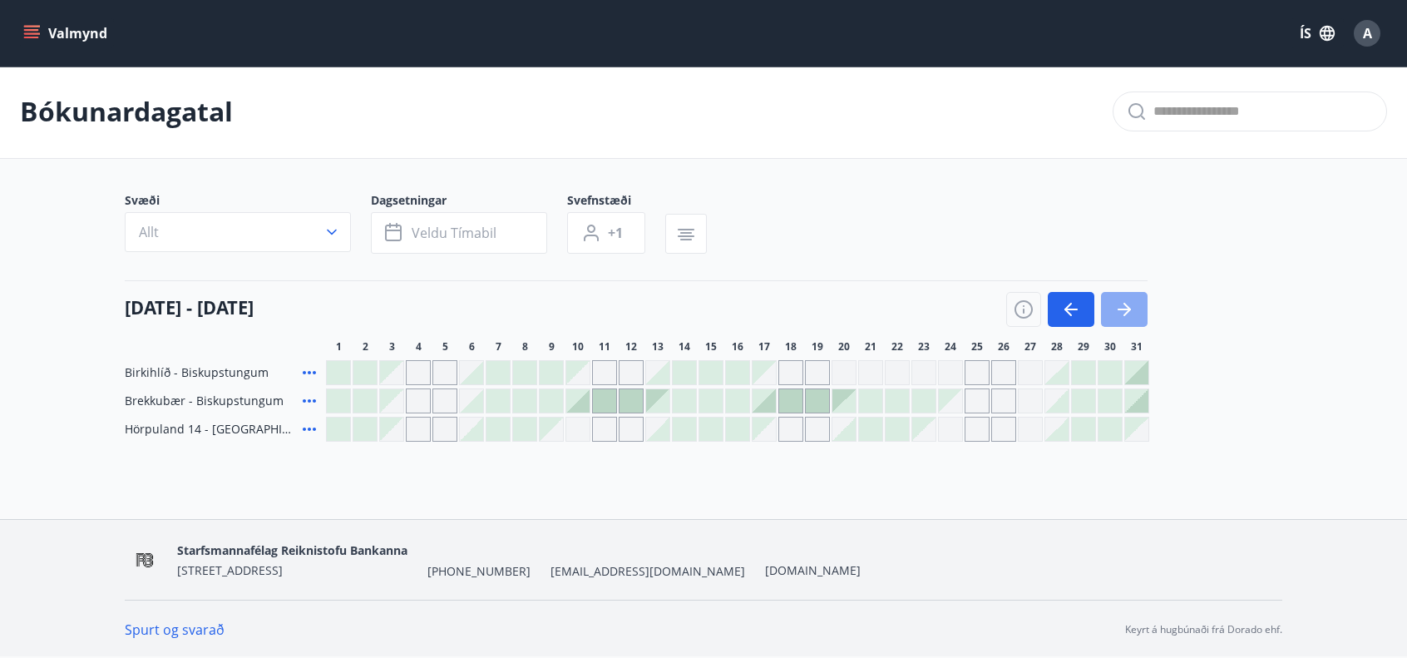
click at [1142, 312] on button "button" at bounding box center [1124, 309] width 47 height 35
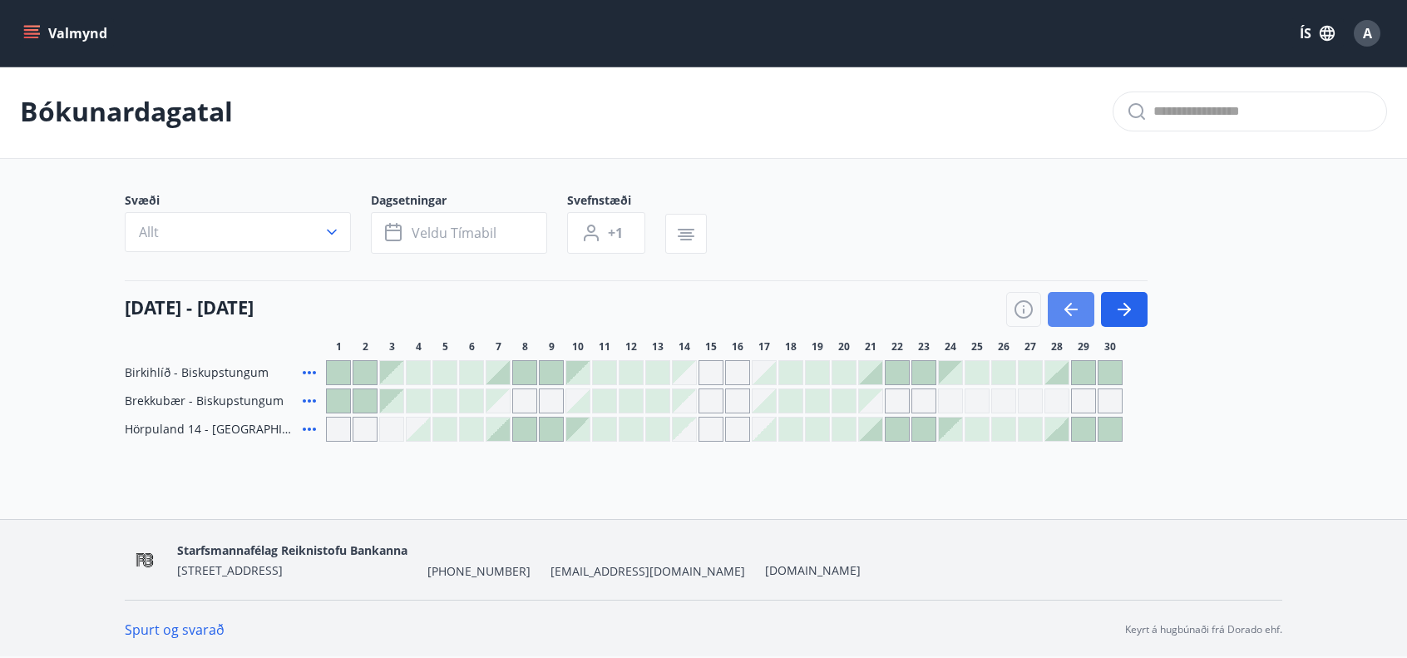
click at [1057, 302] on button "button" at bounding box center [1071, 309] width 47 height 35
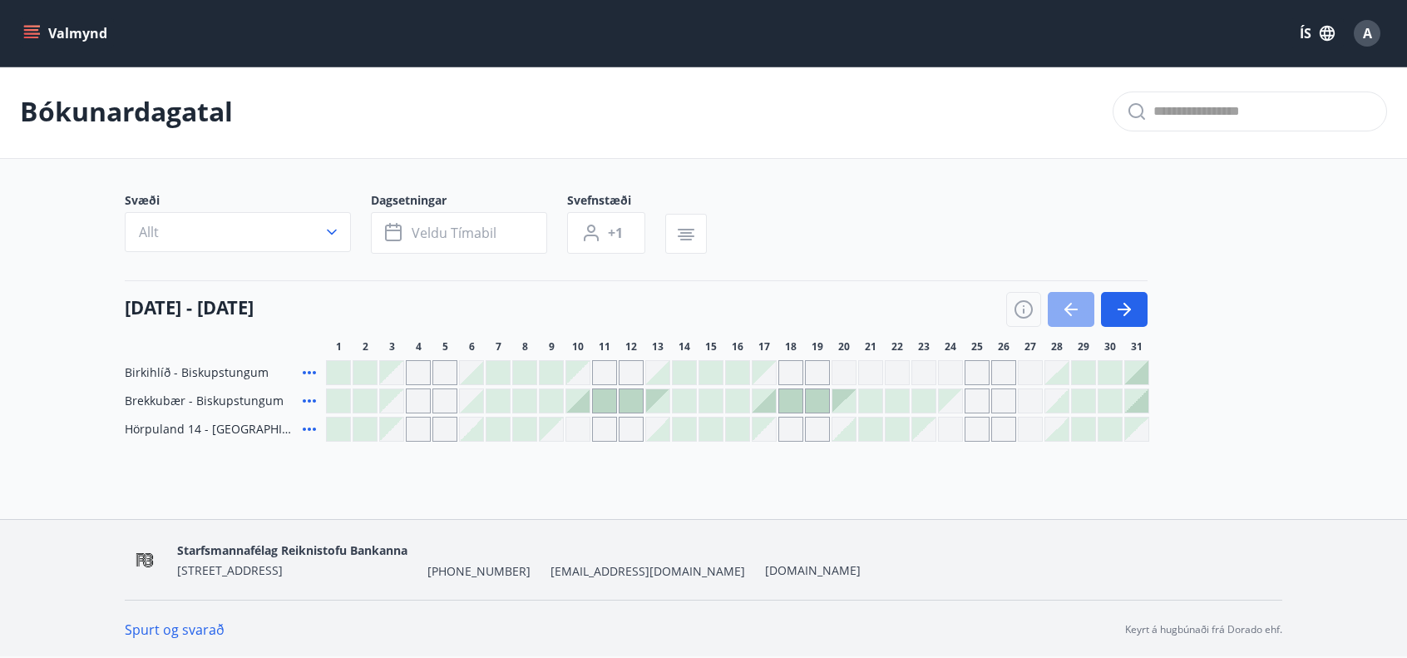
click at [1057, 302] on button "button" at bounding box center [1071, 309] width 47 height 35
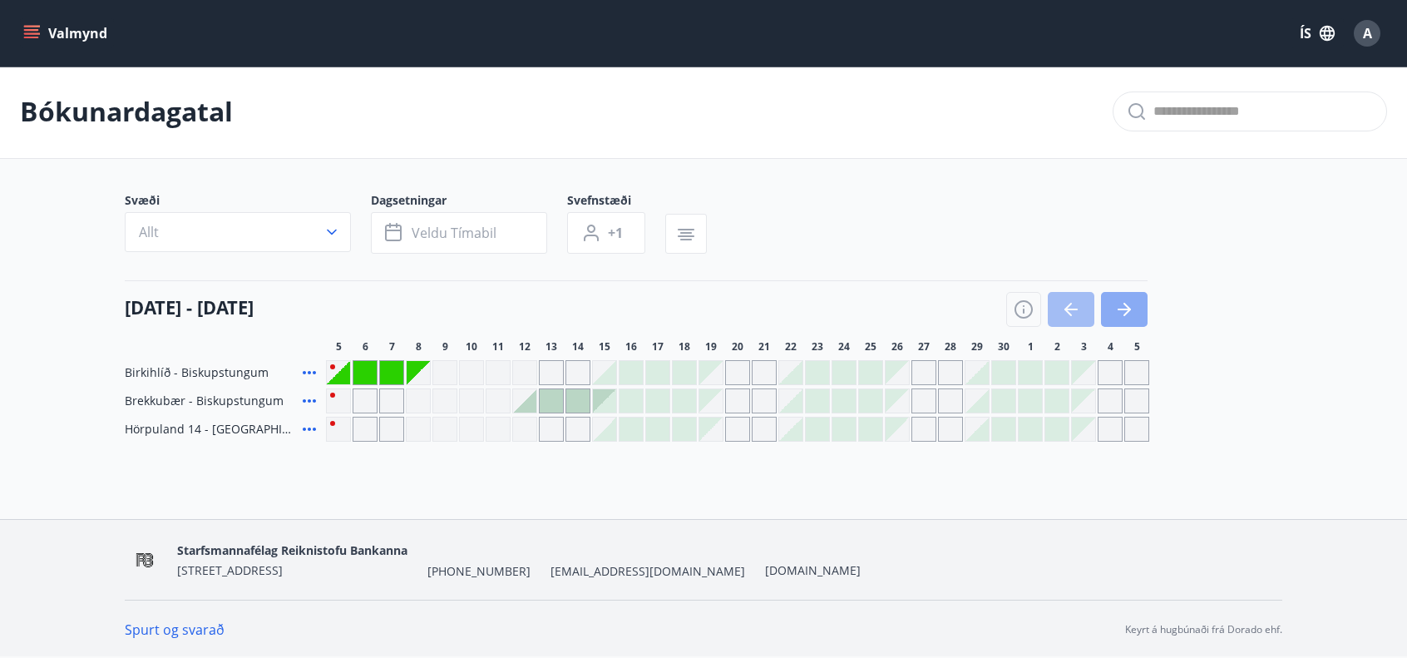
click at [1117, 310] on icon "button" at bounding box center [1124, 309] width 20 height 20
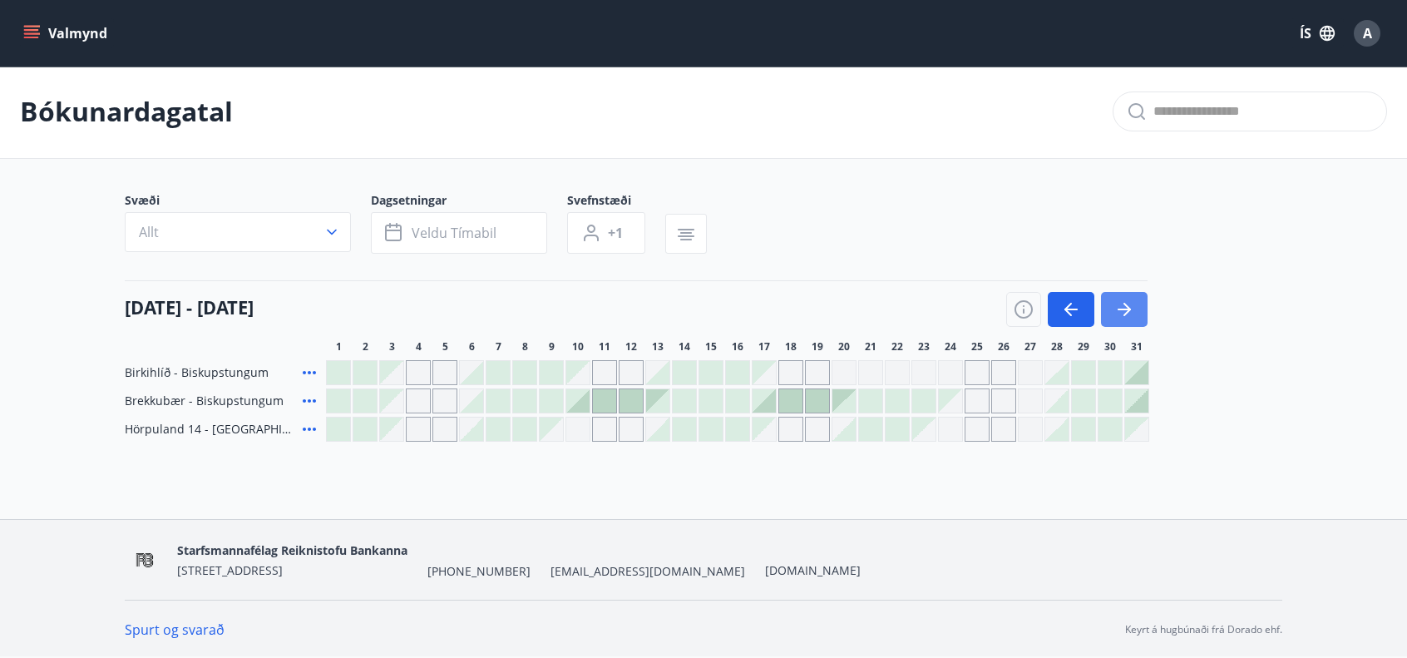
click at [1117, 310] on icon "button" at bounding box center [1124, 309] width 20 height 20
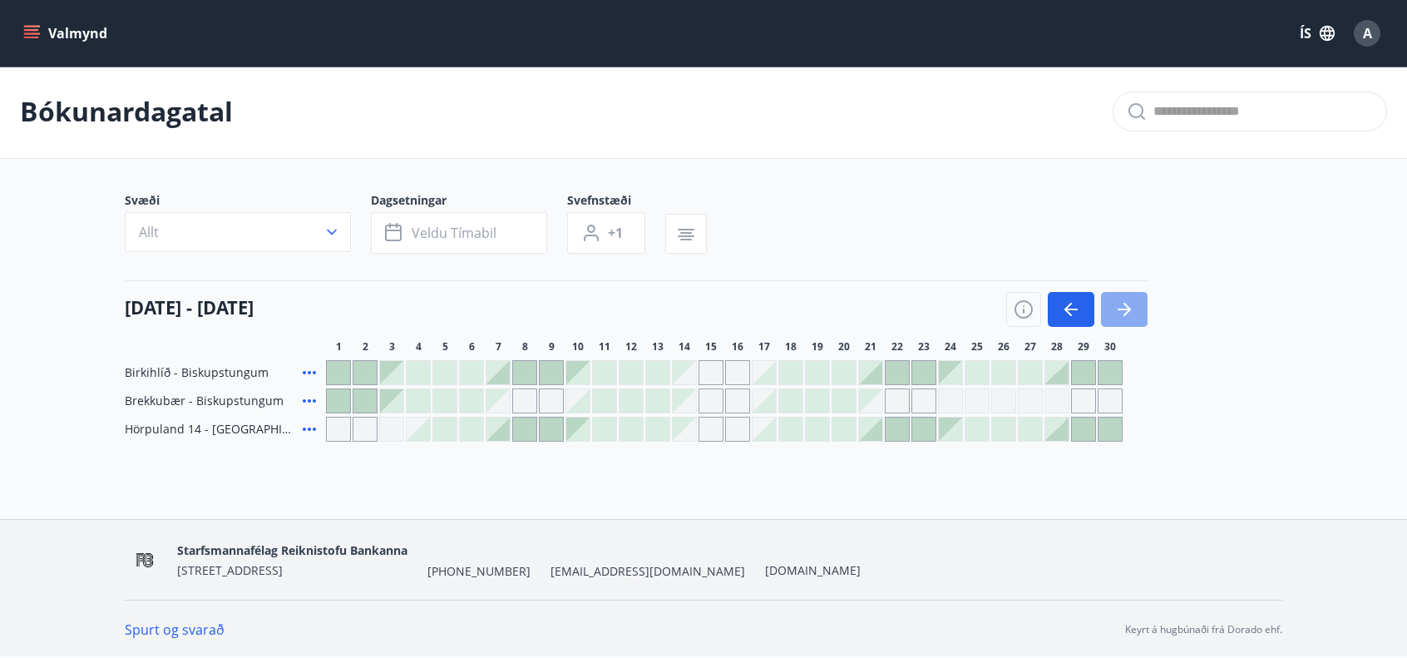
click at [1117, 310] on icon "button" at bounding box center [1124, 309] width 20 height 20
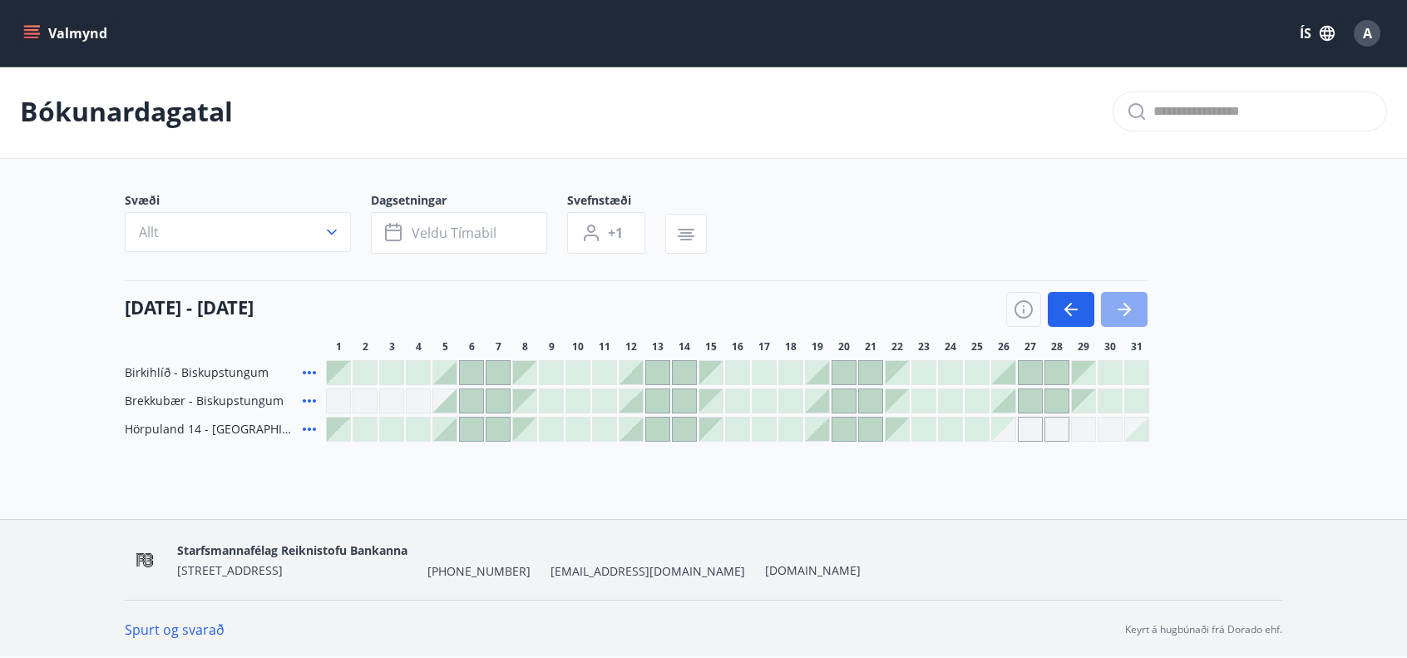
click at [1117, 312] on icon "button" at bounding box center [1124, 309] width 20 height 20
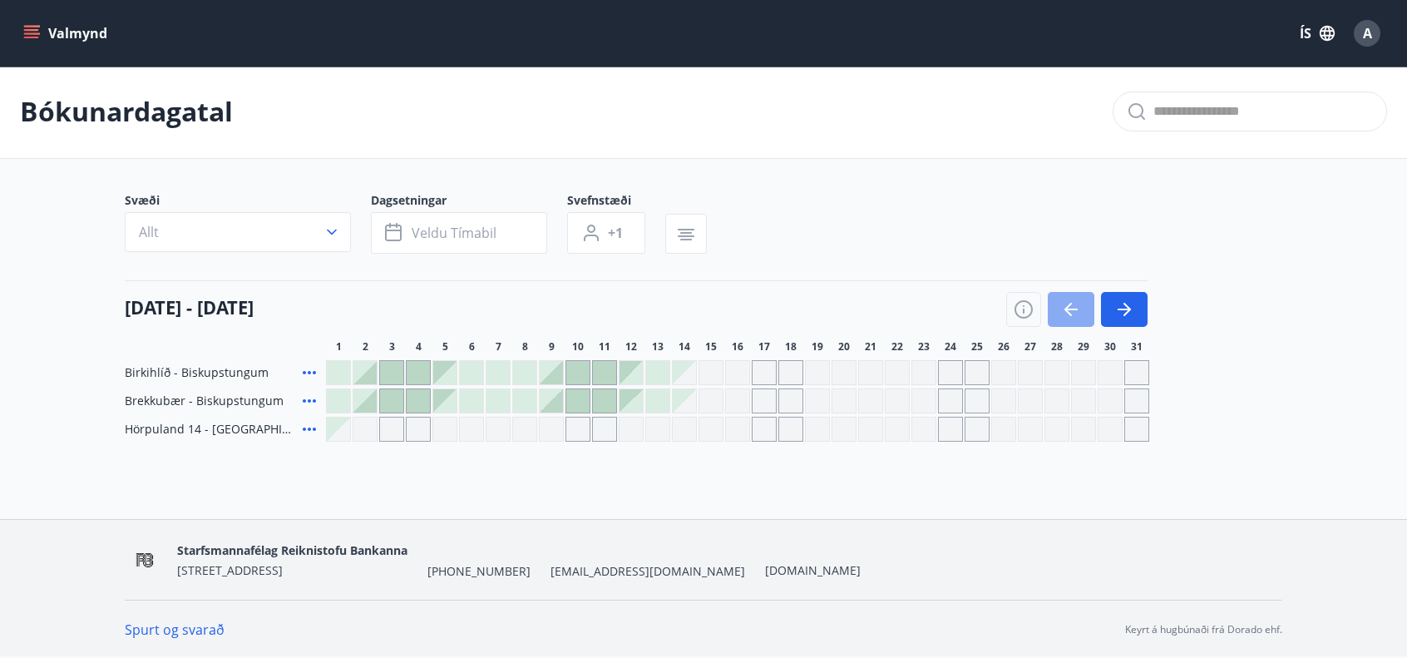
click at [1086, 314] on button "button" at bounding box center [1071, 309] width 47 height 35
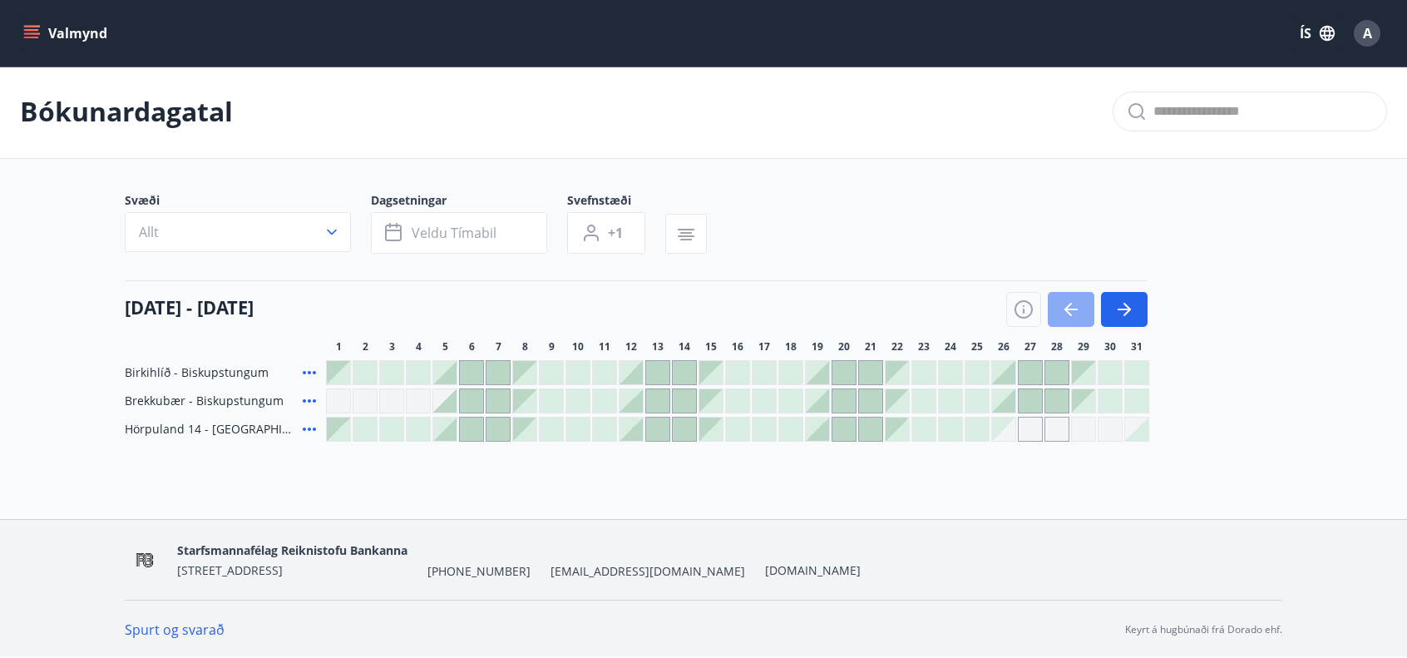
click at [1073, 315] on icon "button" at bounding box center [1071, 309] width 20 height 20
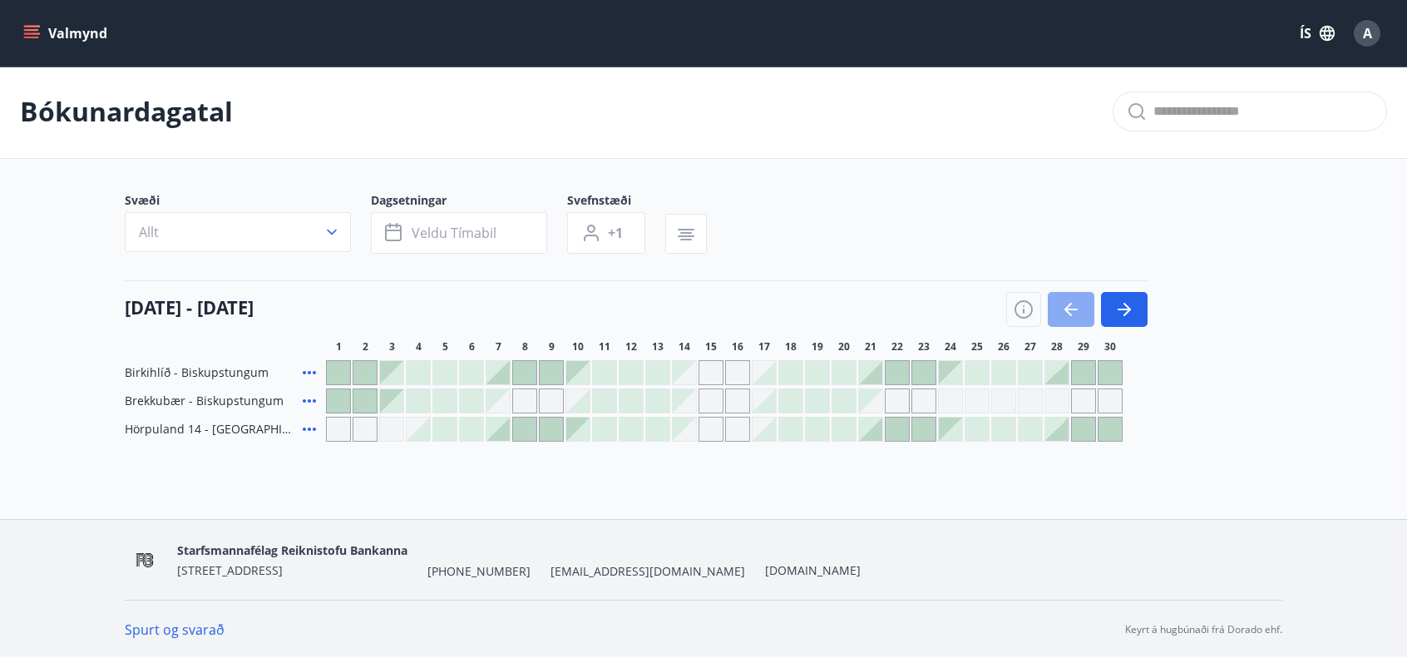
click at [1073, 315] on icon "button" at bounding box center [1071, 309] width 20 height 20
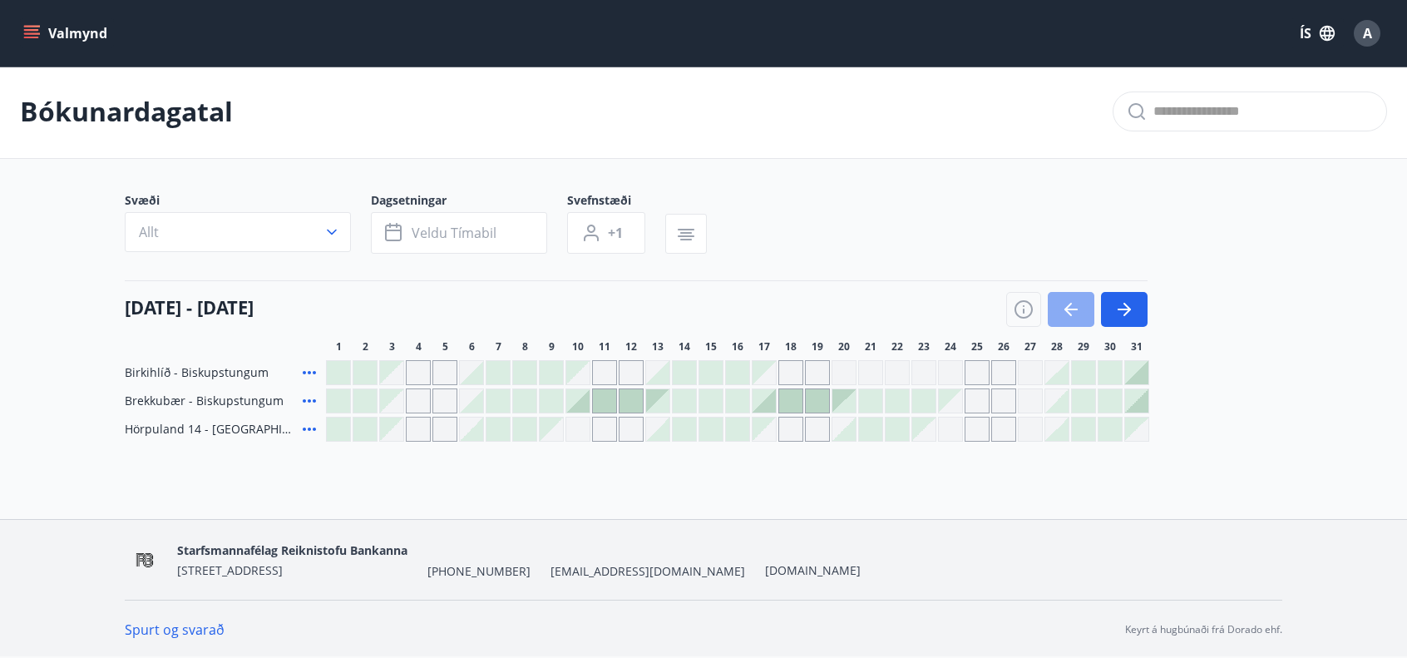
click at [1073, 315] on icon "button" at bounding box center [1071, 309] width 20 height 20
